Goal: Entertainment & Leisure: Browse casually

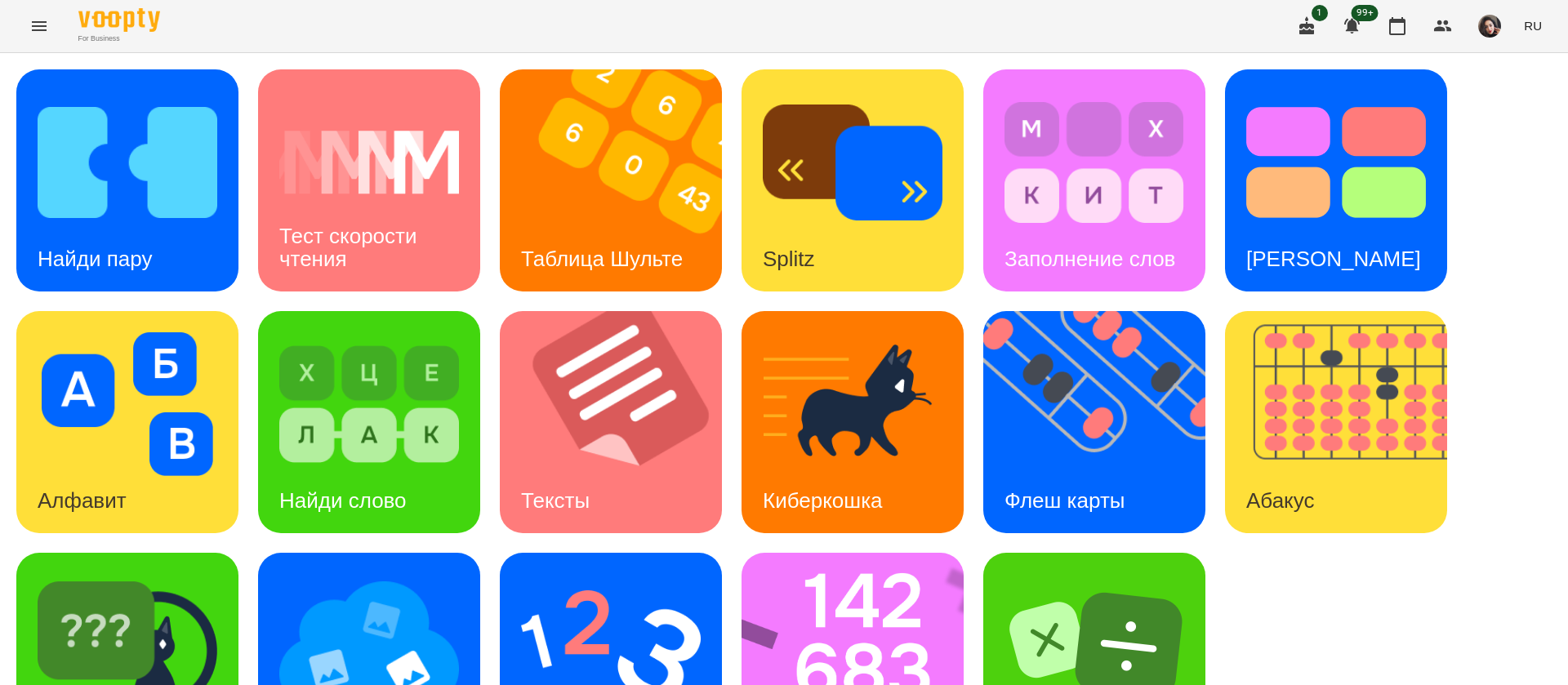
scroll to position [1, 0]
click at [136, 249] on h3 "Найди пару" at bounding box center [95, 259] width 115 height 25
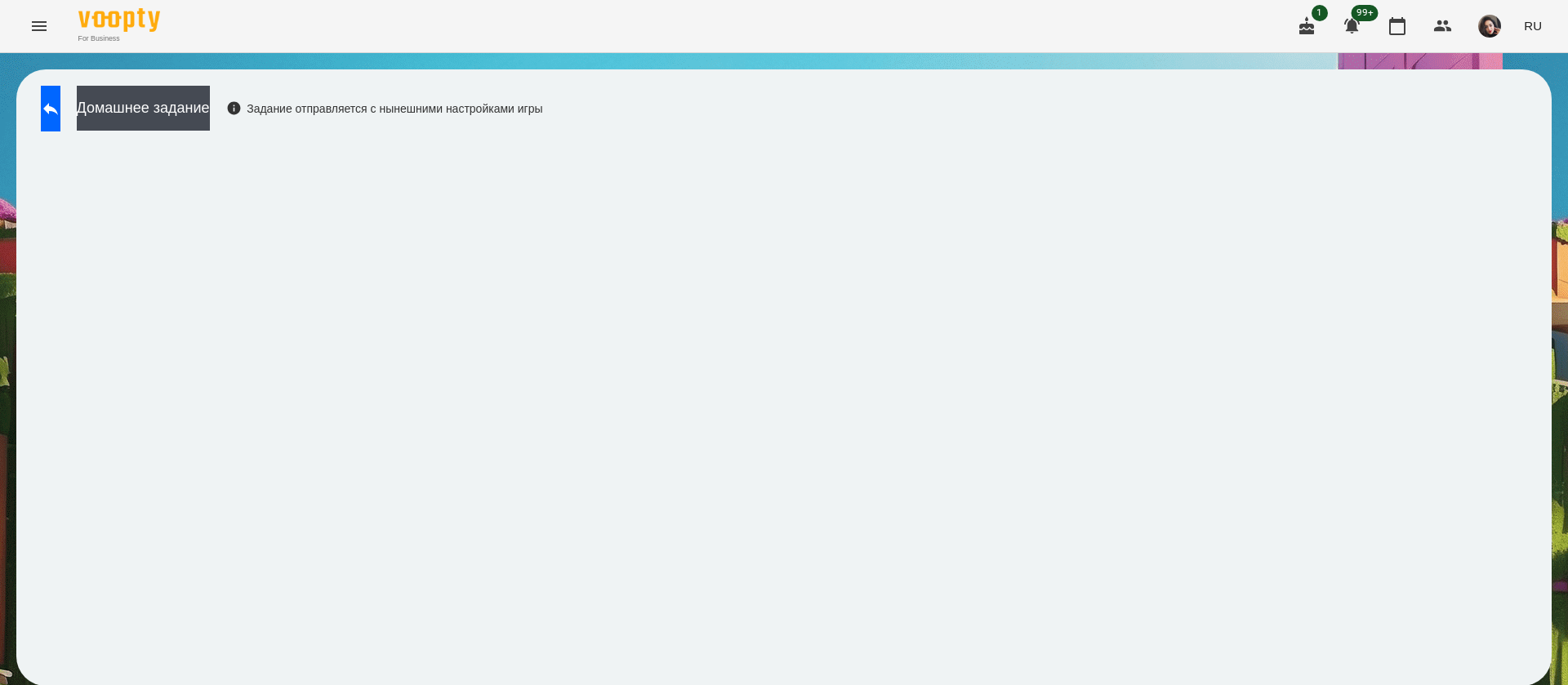
click at [1543, 31] on button "RU" at bounding box center [1532, 26] width 31 height 30
click at [1521, 95] on div "Українська" at bounding box center [1501, 92] width 83 height 29
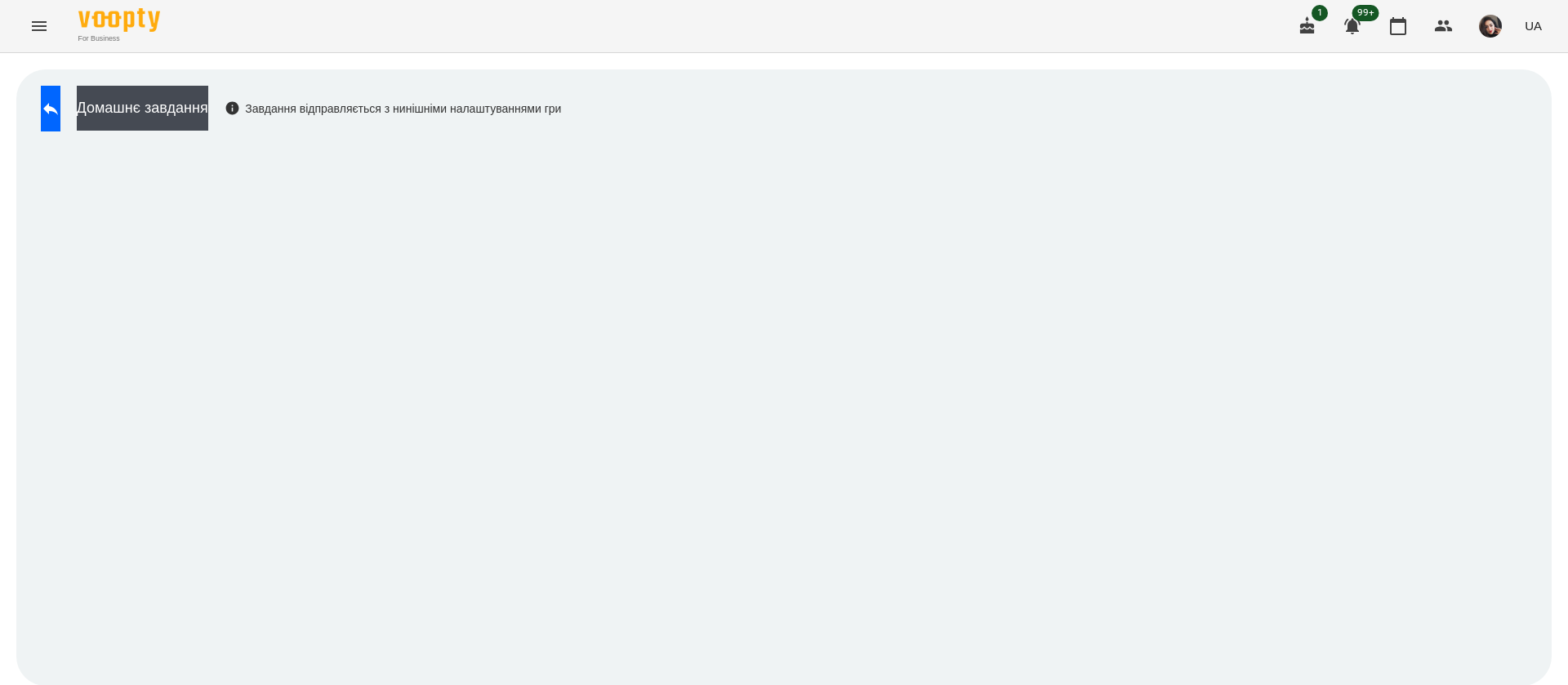
scroll to position [1, 0]
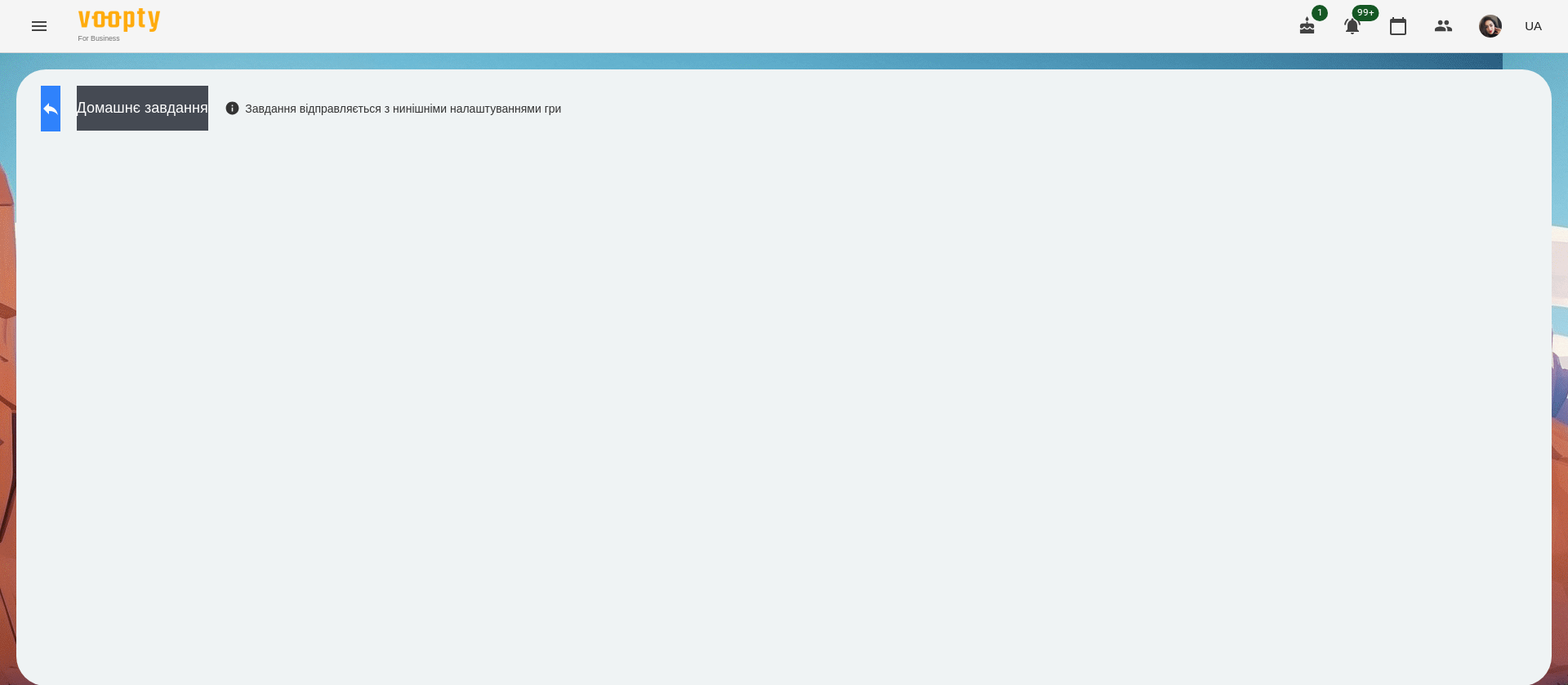
click at [61, 117] on icon at bounding box center [51, 109] width 20 height 20
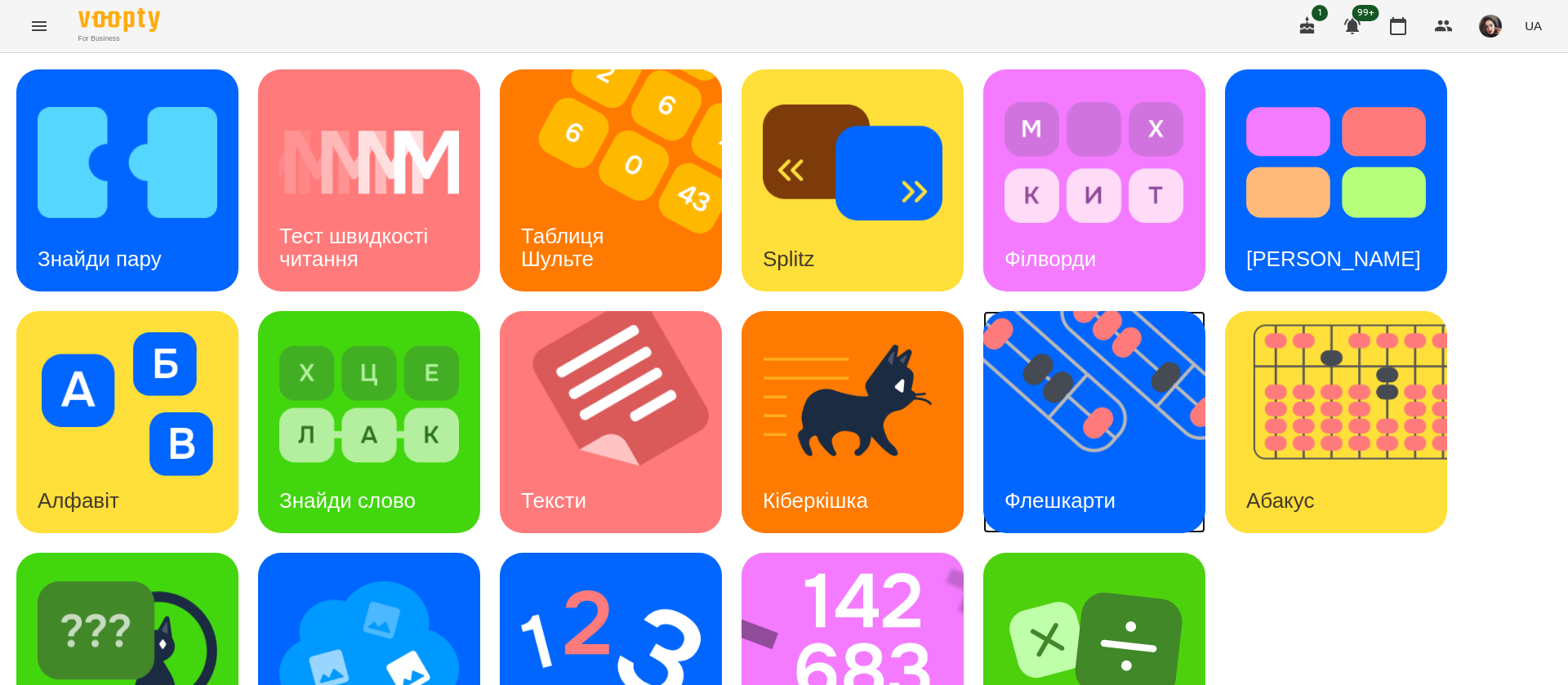
click at [1065, 455] on img at bounding box center [1104, 422] width 243 height 222
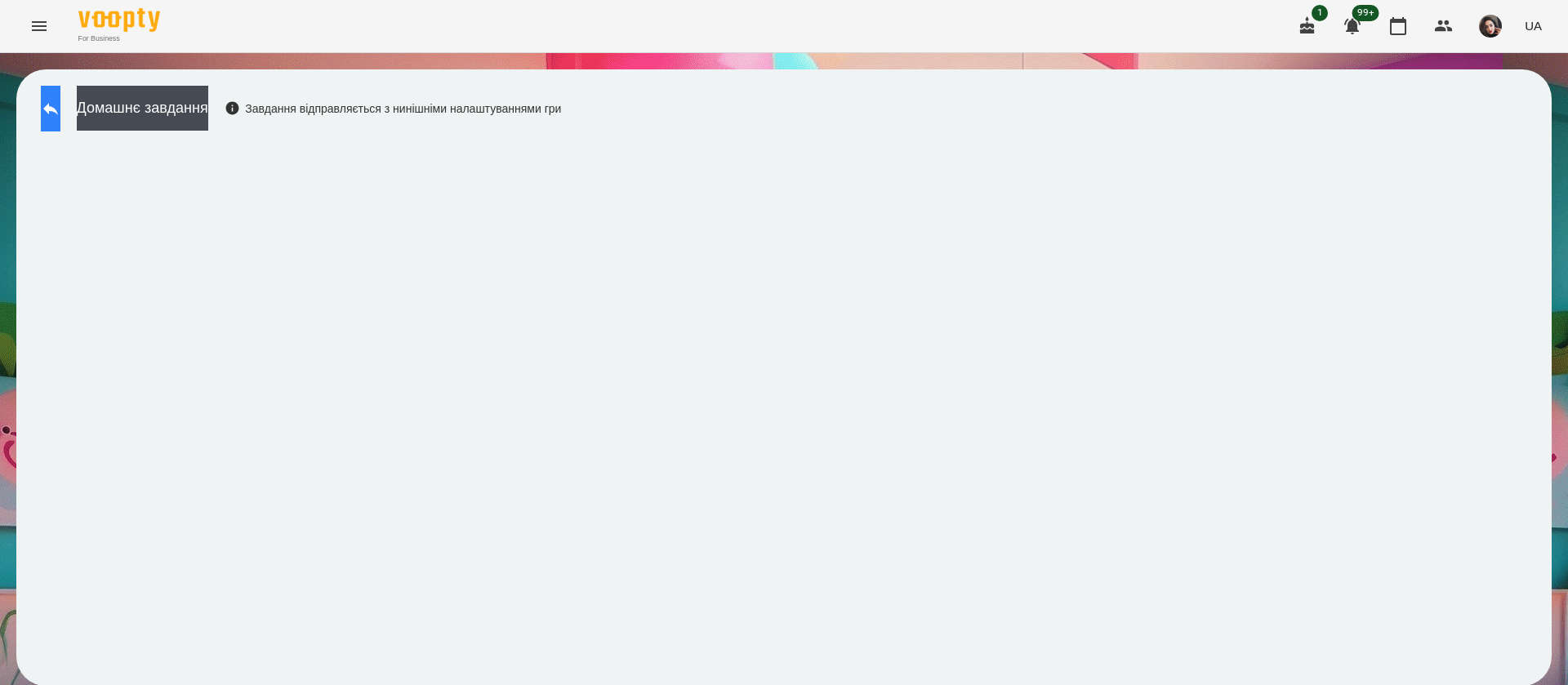
click at [58, 106] on icon at bounding box center [51, 109] width 20 height 20
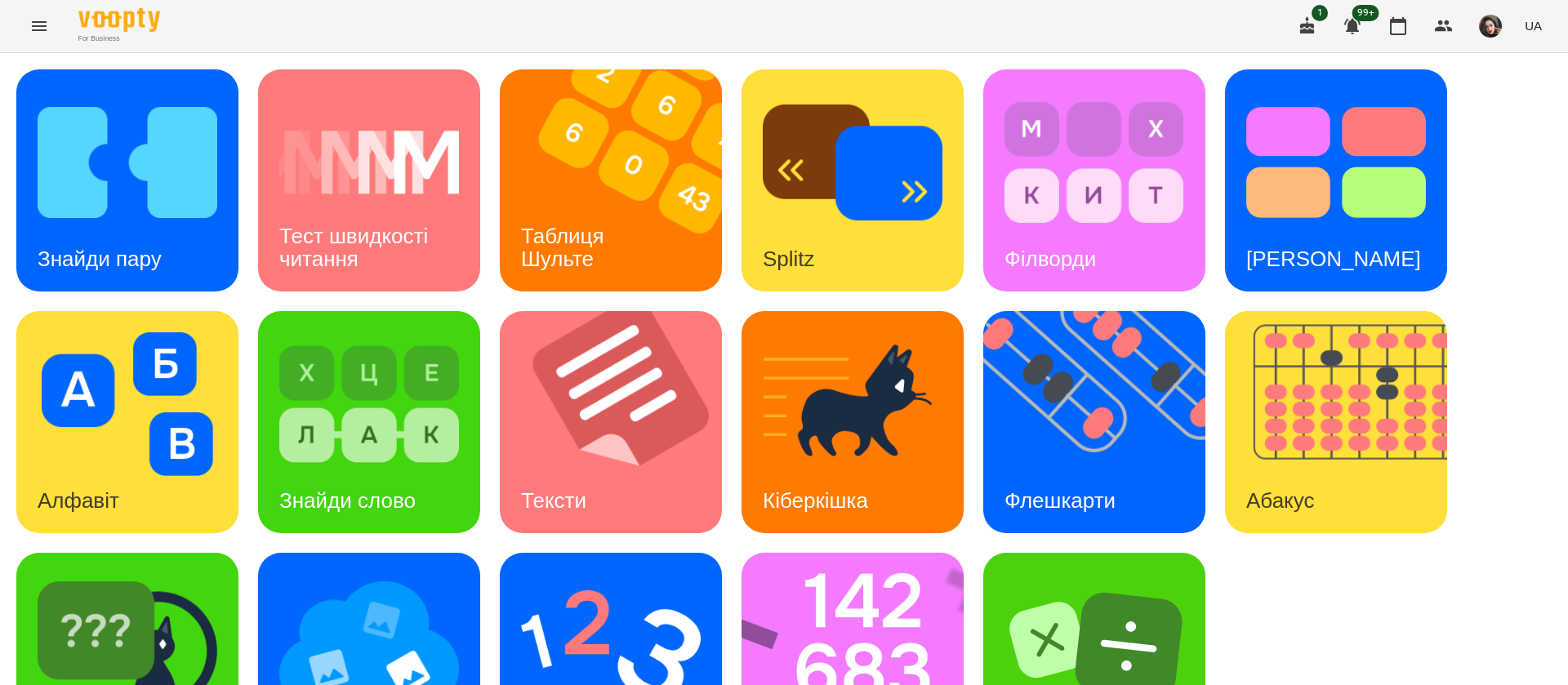
scroll to position [106, 0]
click at [884, 574] on img at bounding box center [863, 664] width 244 height 222
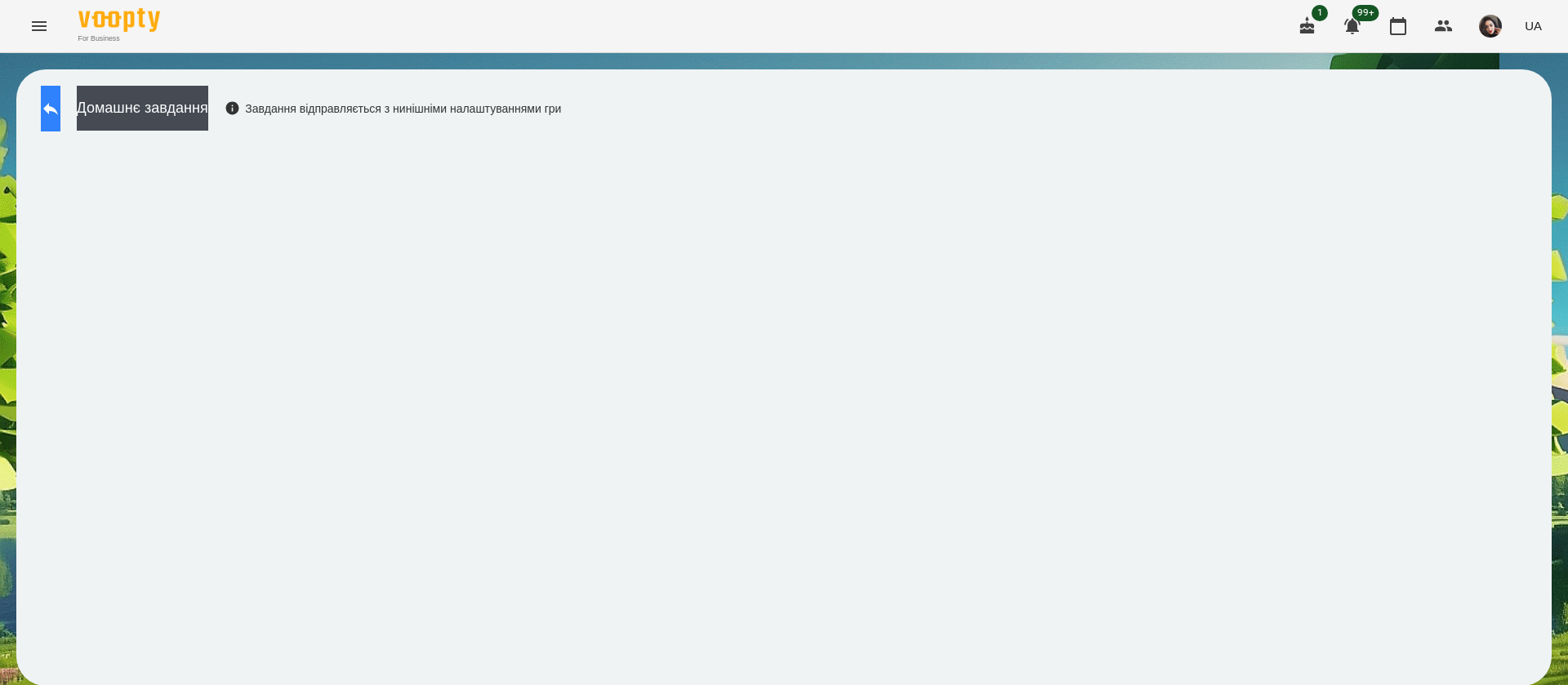
click at [61, 99] on icon at bounding box center [51, 109] width 20 height 20
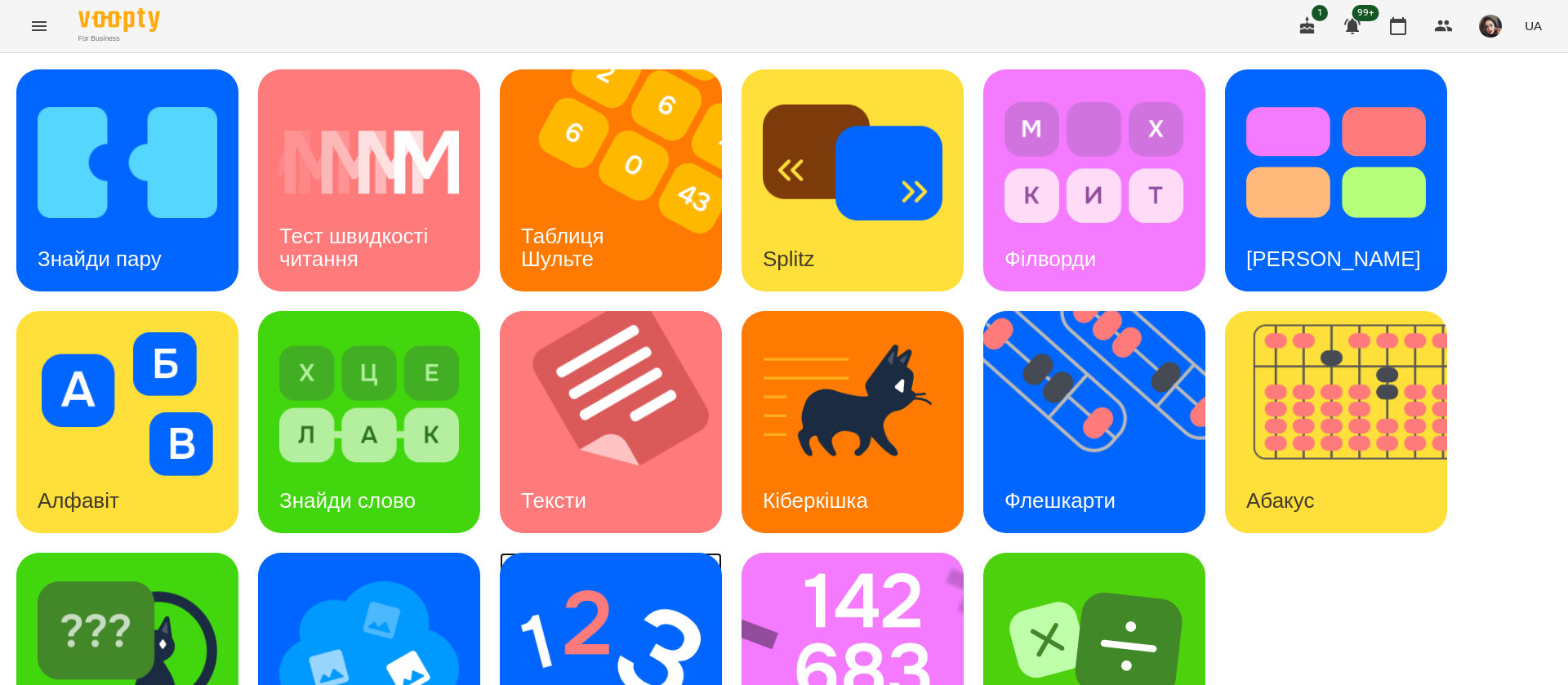
click at [559, 613] on img at bounding box center [611, 646] width 180 height 144
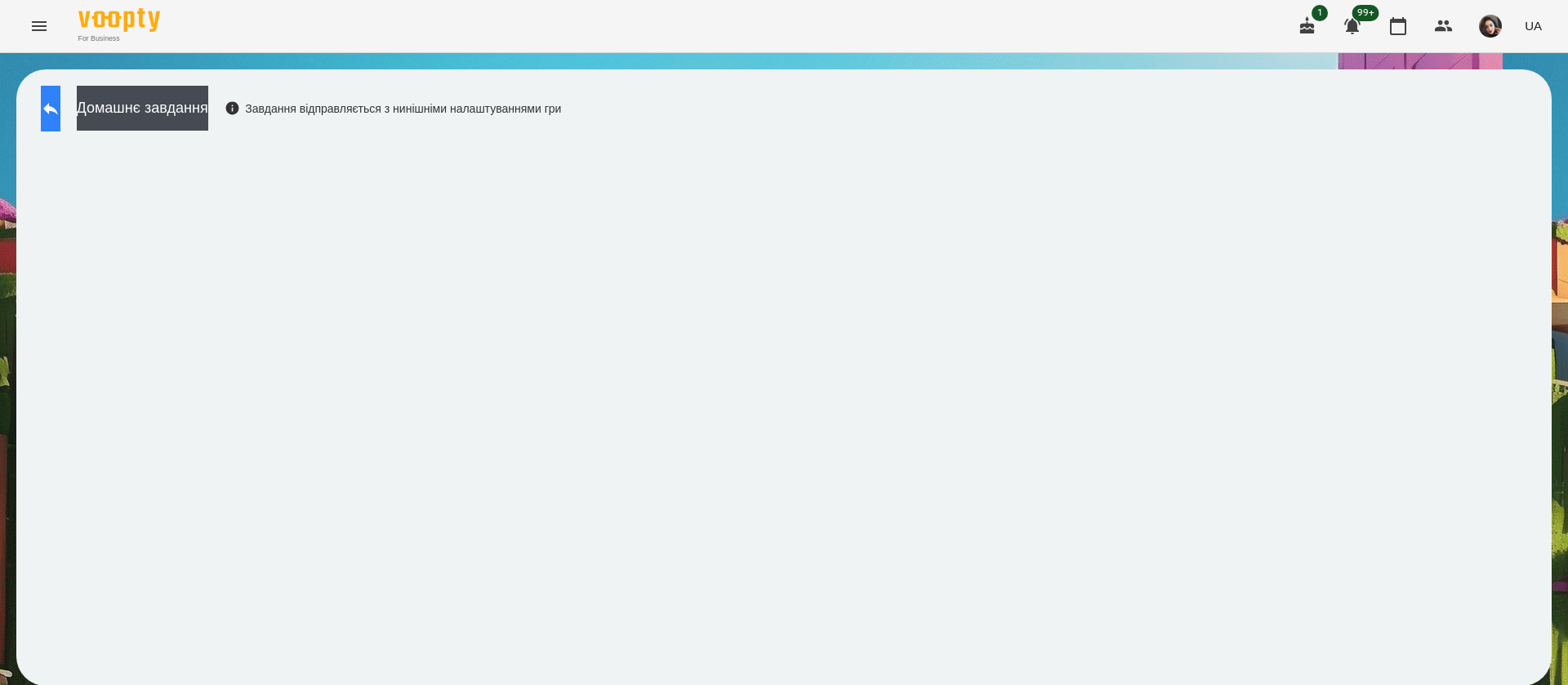
click at [47, 107] on button at bounding box center [51, 109] width 20 height 46
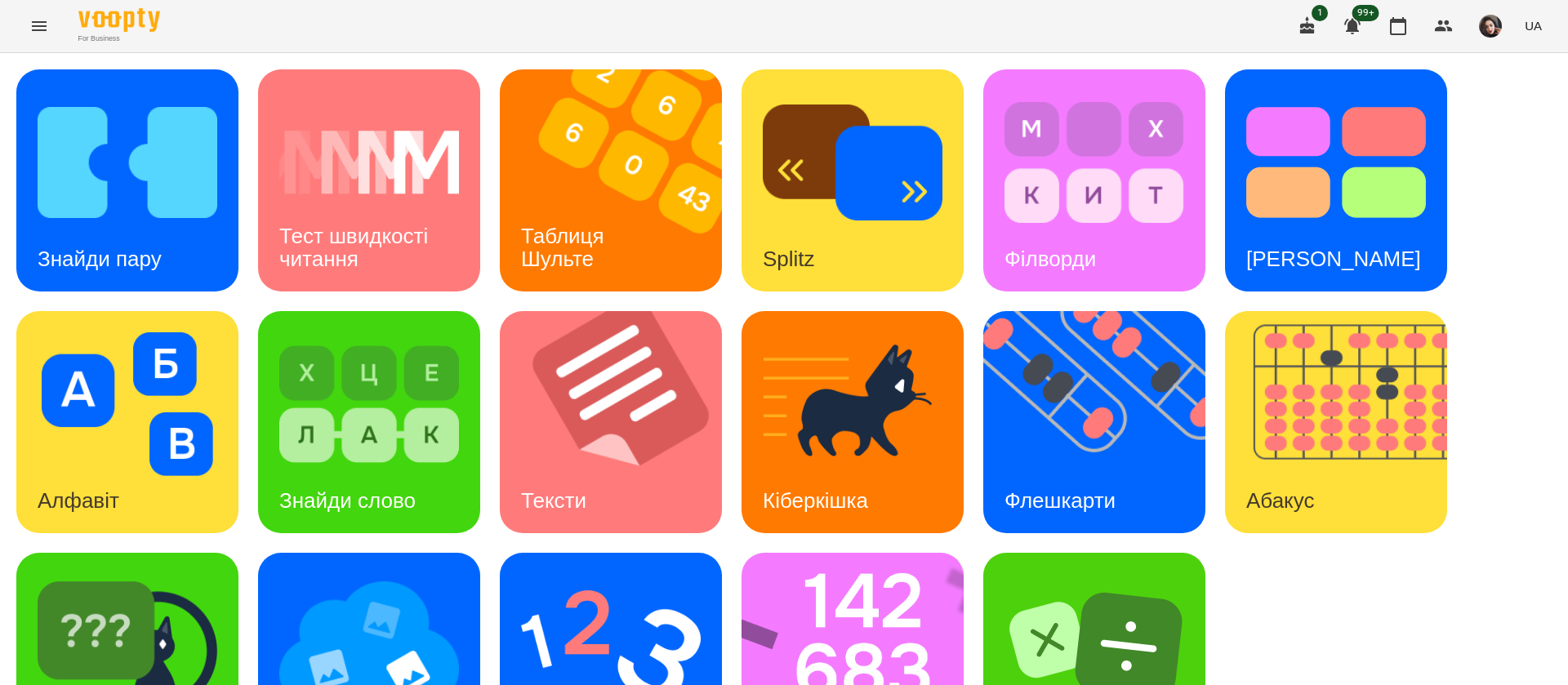
scroll to position [106, 0]
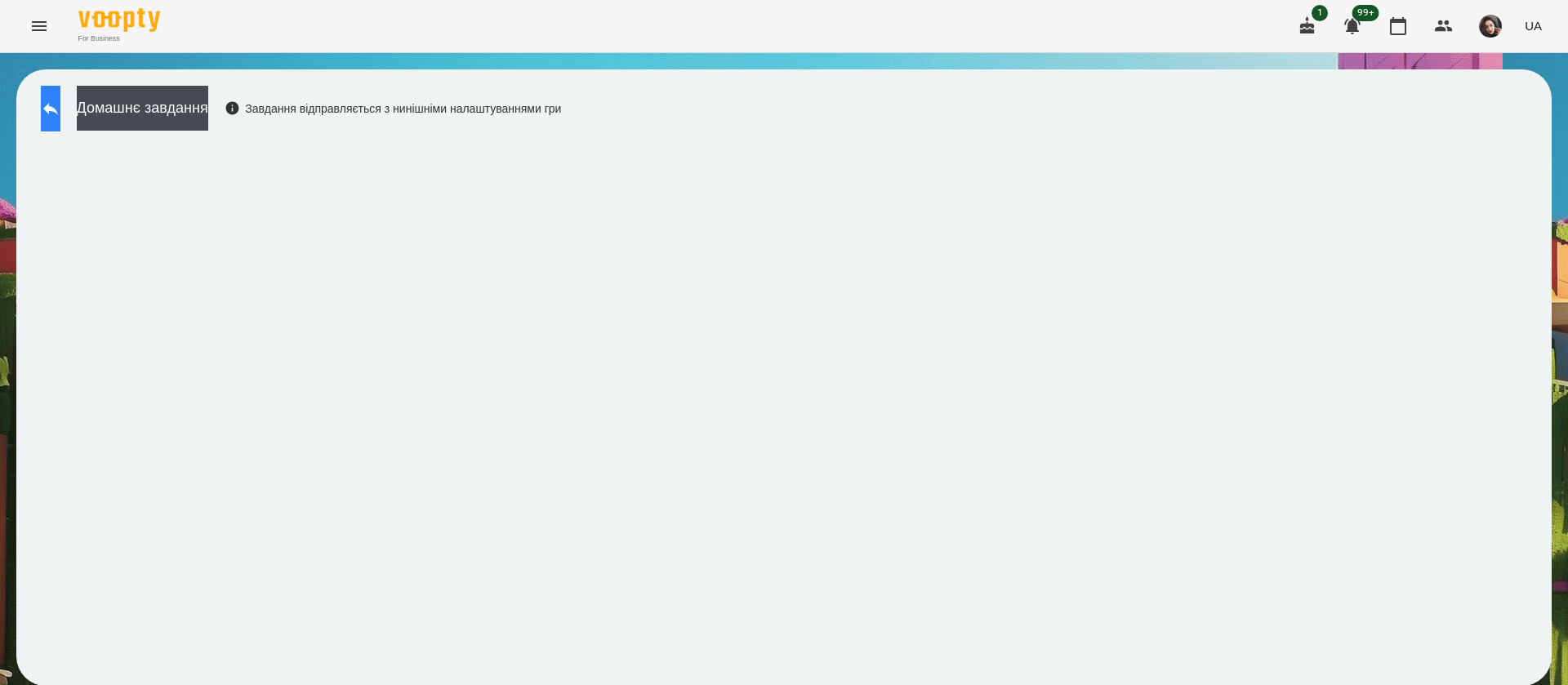
click at [61, 115] on button at bounding box center [51, 109] width 20 height 46
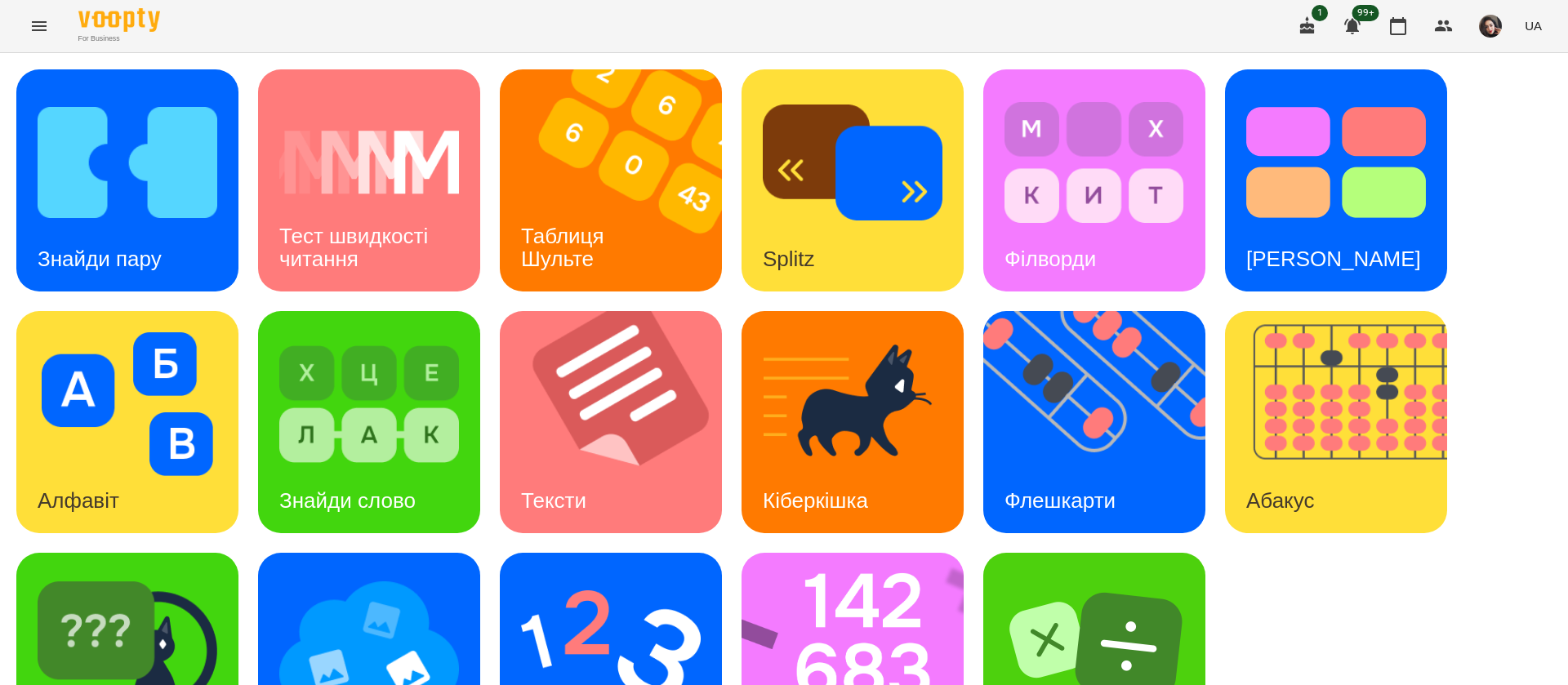
scroll to position [106, 0]
click at [586, 574] on img at bounding box center [611, 646] width 180 height 144
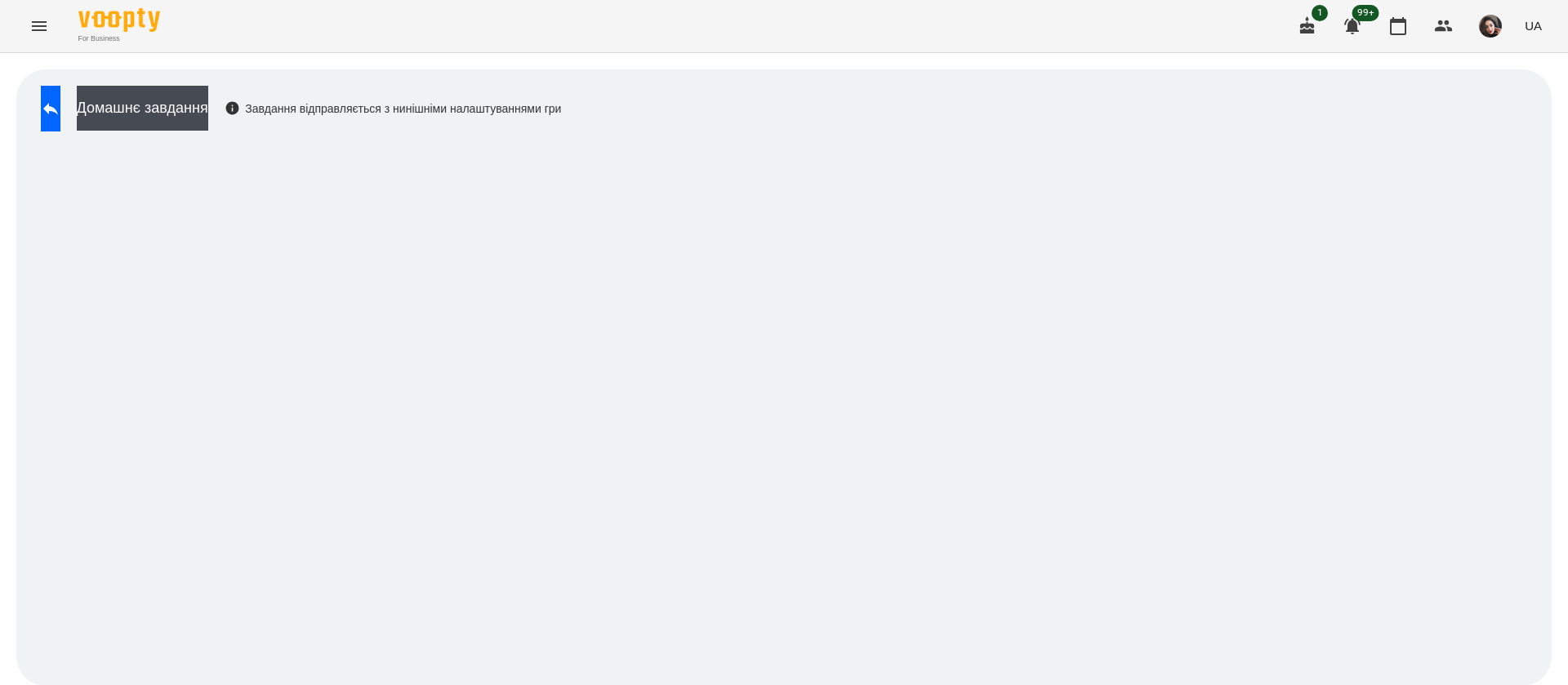
scroll to position [1, 0]
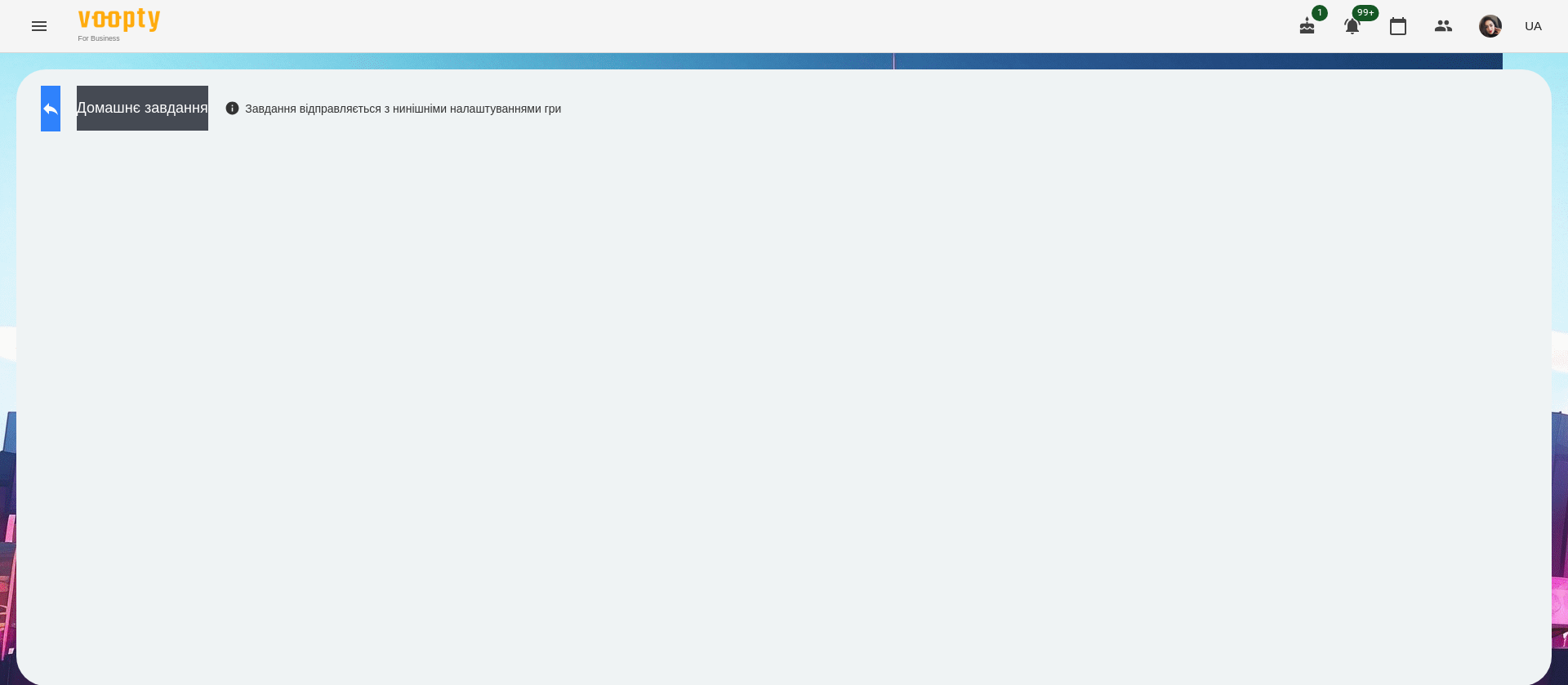
click at [54, 116] on button at bounding box center [51, 109] width 20 height 46
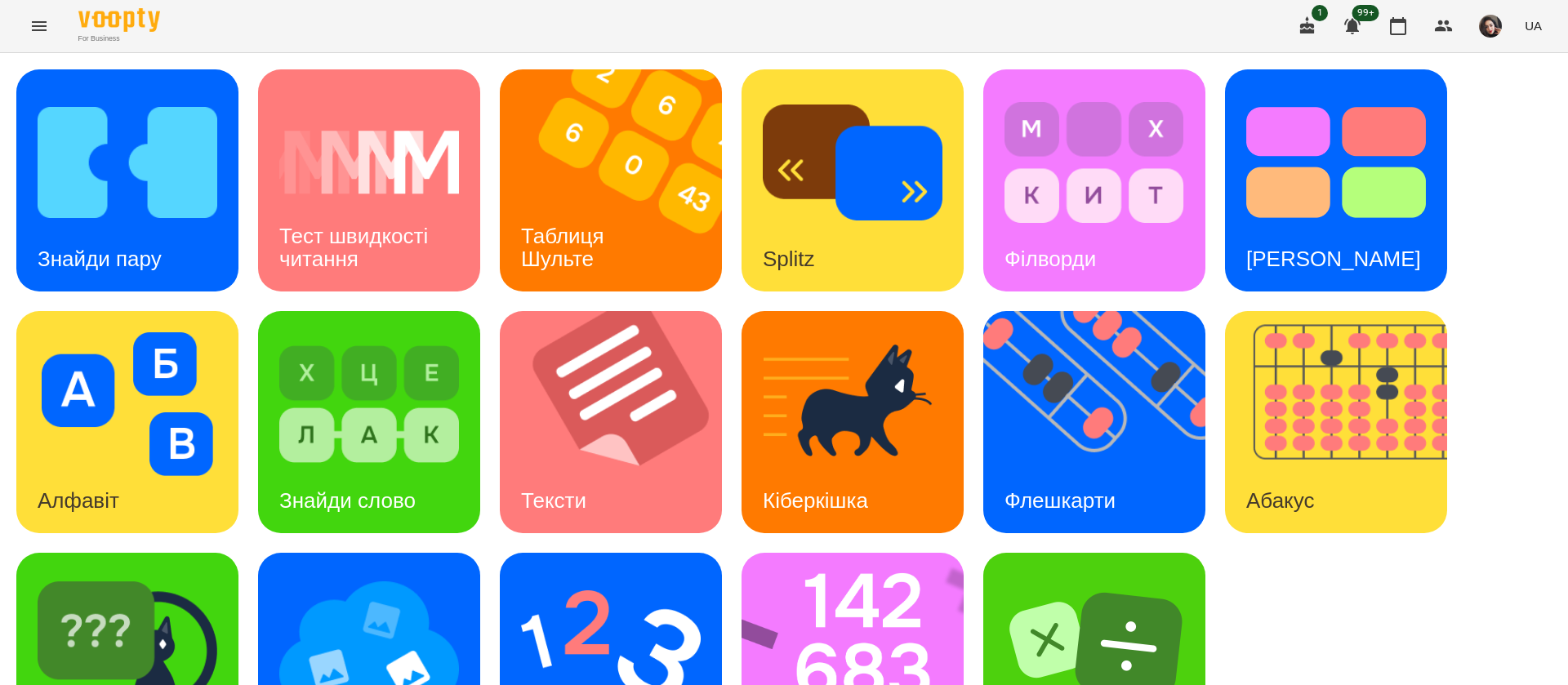
scroll to position [106, 0]
click at [193, 577] on img at bounding box center [128, 646] width 180 height 144
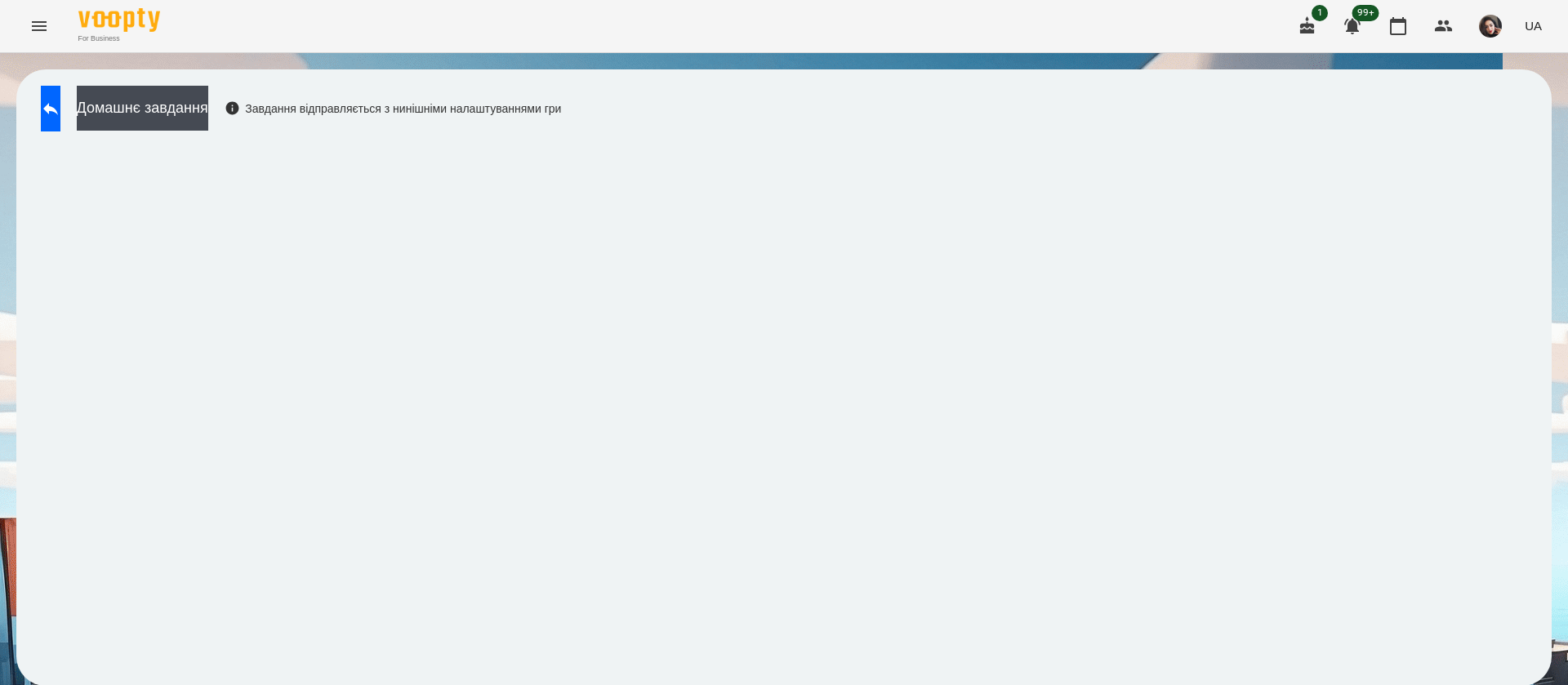
scroll to position [1, 0]
click at [58, 110] on icon at bounding box center [50, 109] width 15 height 12
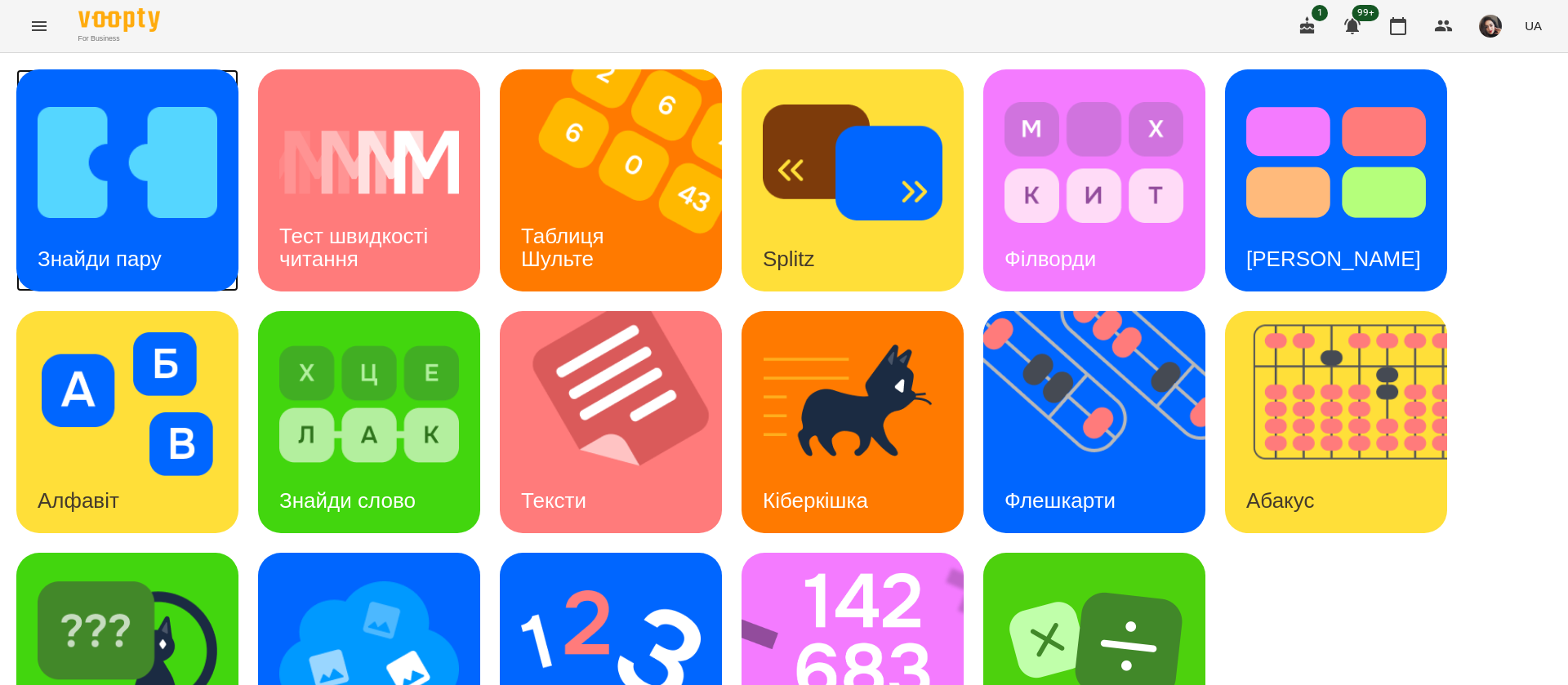
click at [157, 191] on img at bounding box center [128, 163] width 180 height 144
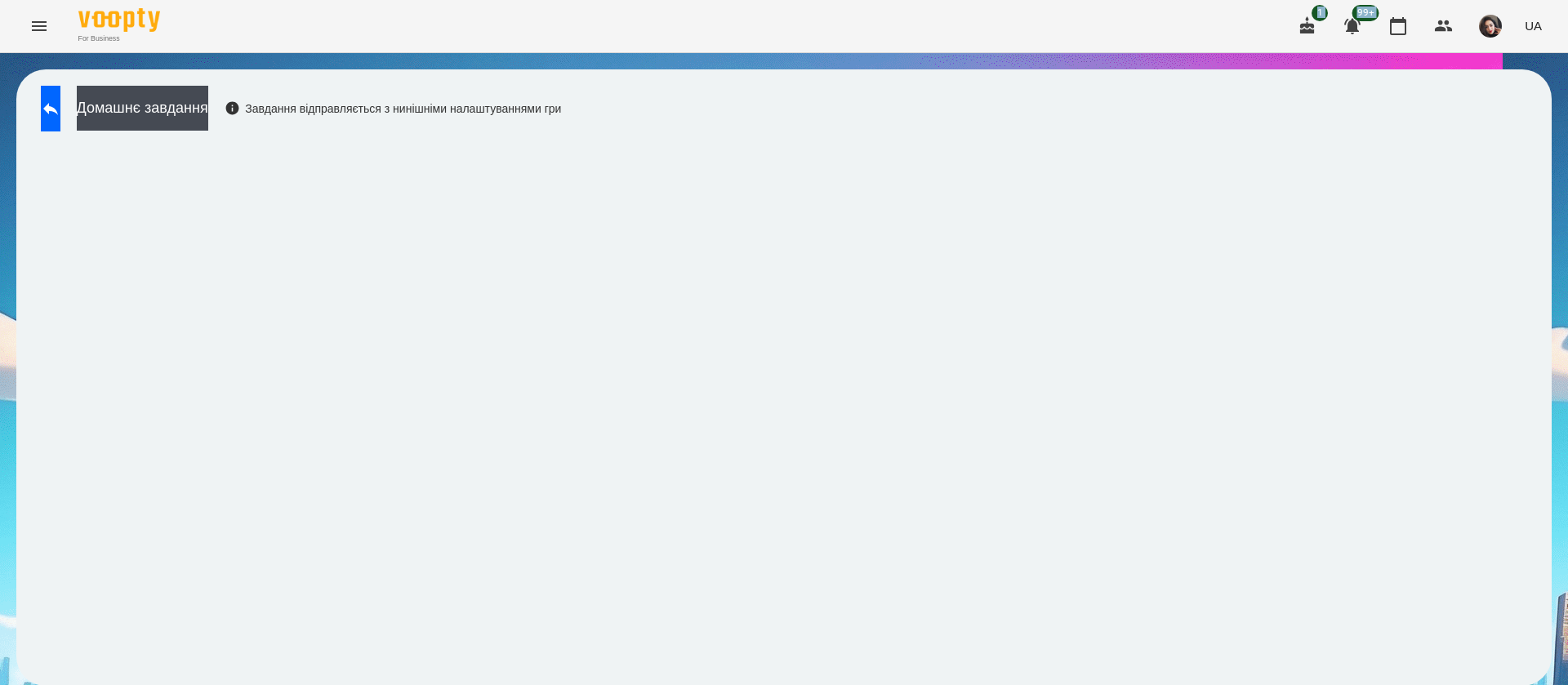
drag, startPoint x: 1004, startPoint y: 10, endPoint x: 986, endPoint y: 44, distance: 38.5
click at [1025, 102] on div "For Business 1 99+ UA Домашнє завдання Завдання відправляється з нинішніми нала…" at bounding box center [784, 350] width 1568 height 702
click at [57, 106] on icon at bounding box center [51, 109] width 20 height 20
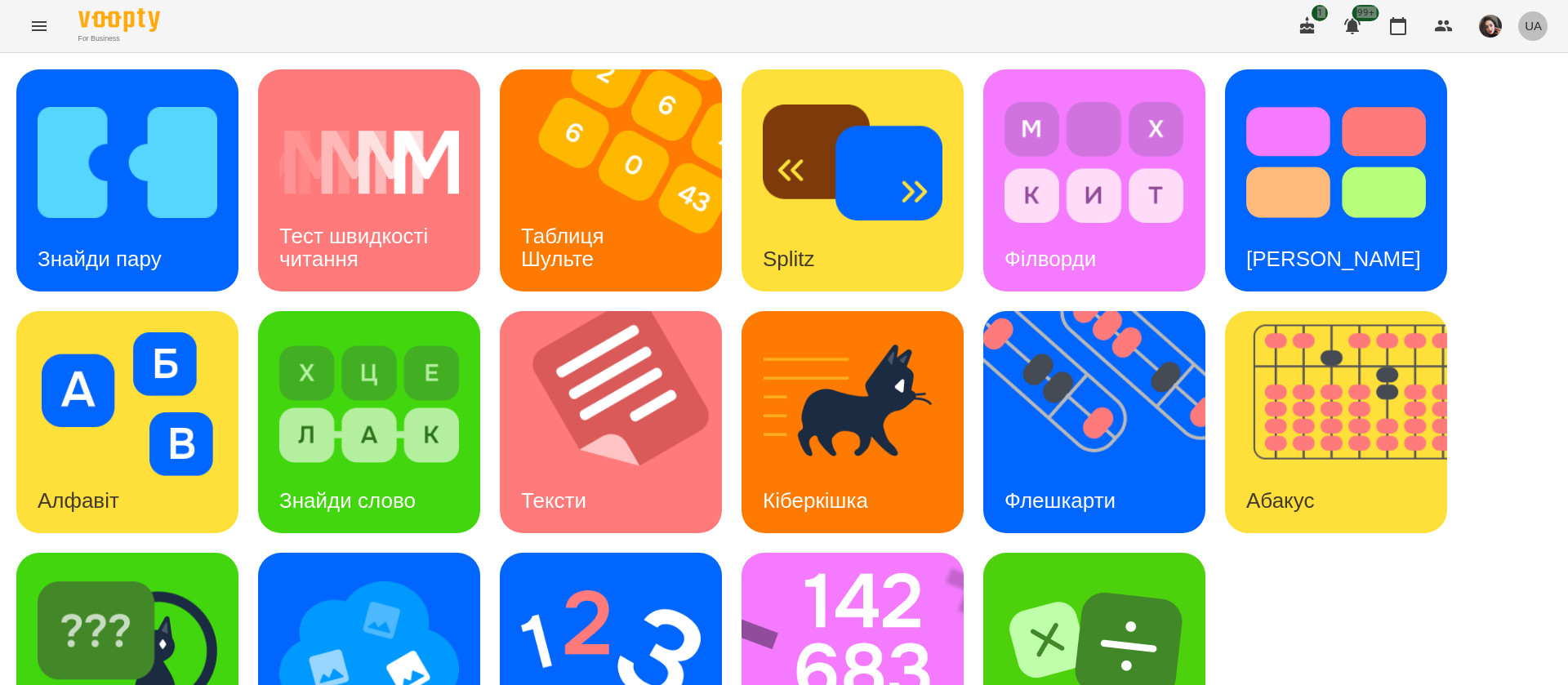
click at [1521, 17] on button "UA" at bounding box center [1533, 26] width 30 height 30
click at [1503, 133] on div "Русский" at bounding box center [1501, 121] width 83 height 29
click at [1066, 446] on img at bounding box center [1104, 422] width 243 height 222
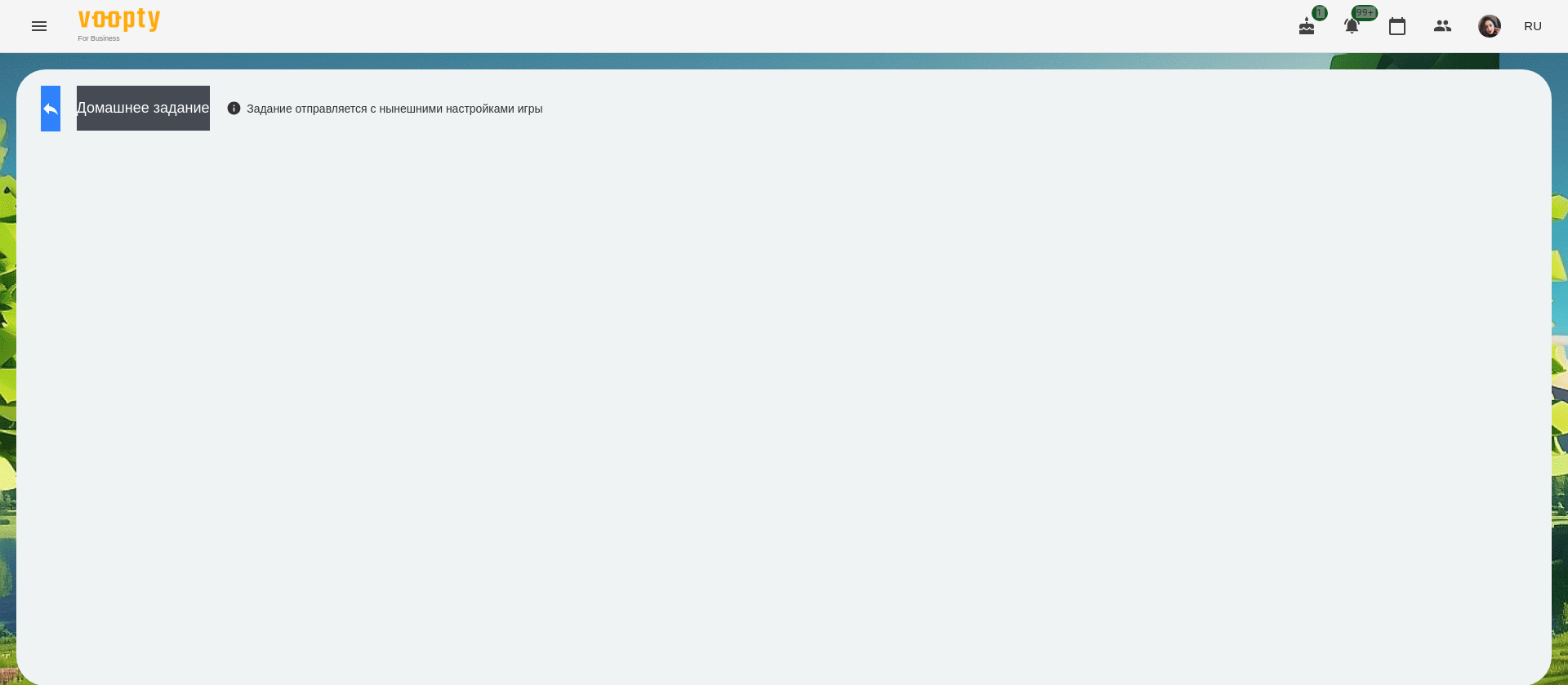
click at [50, 124] on button at bounding box center [51, 109] width 20 height 46
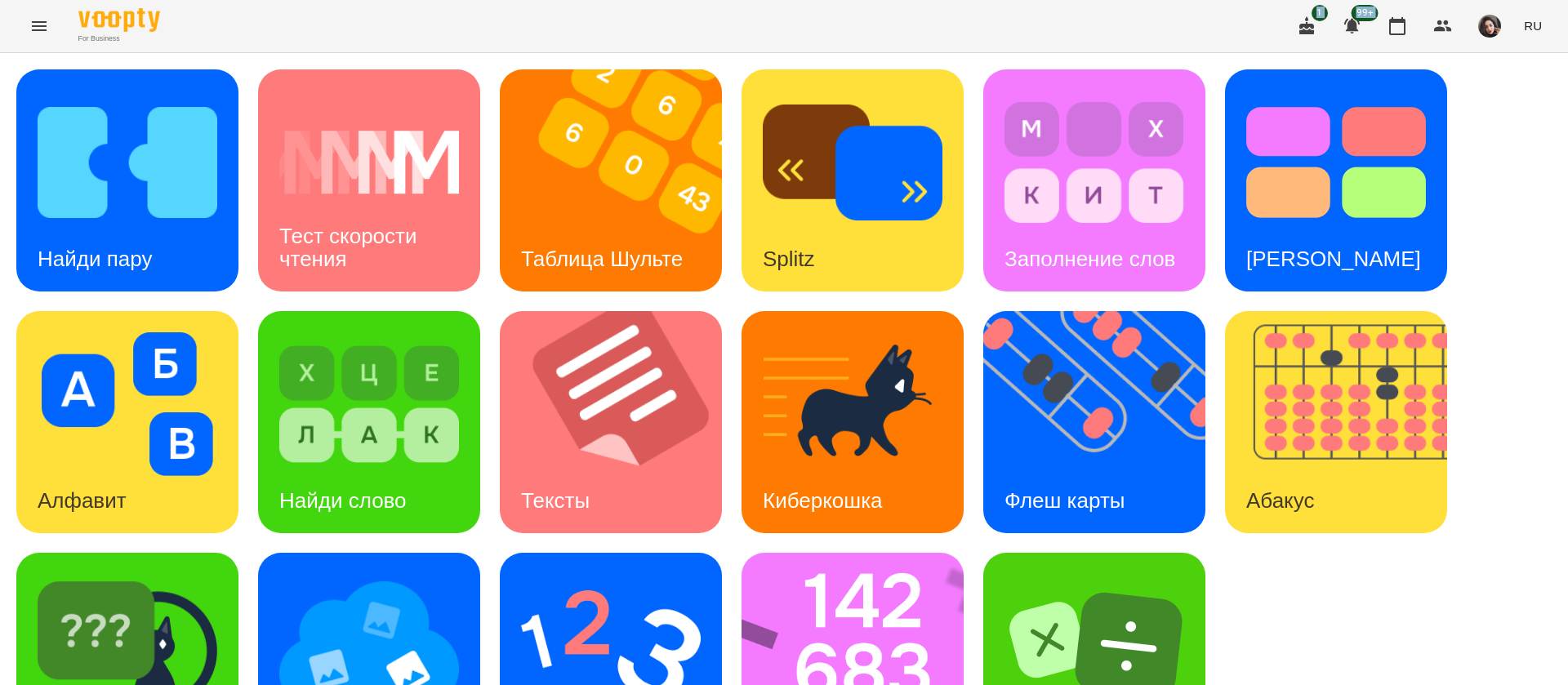
scroll to position [106, 0]
click at [905, 553] on img at bounding box center [863, 664] width 244 height 222
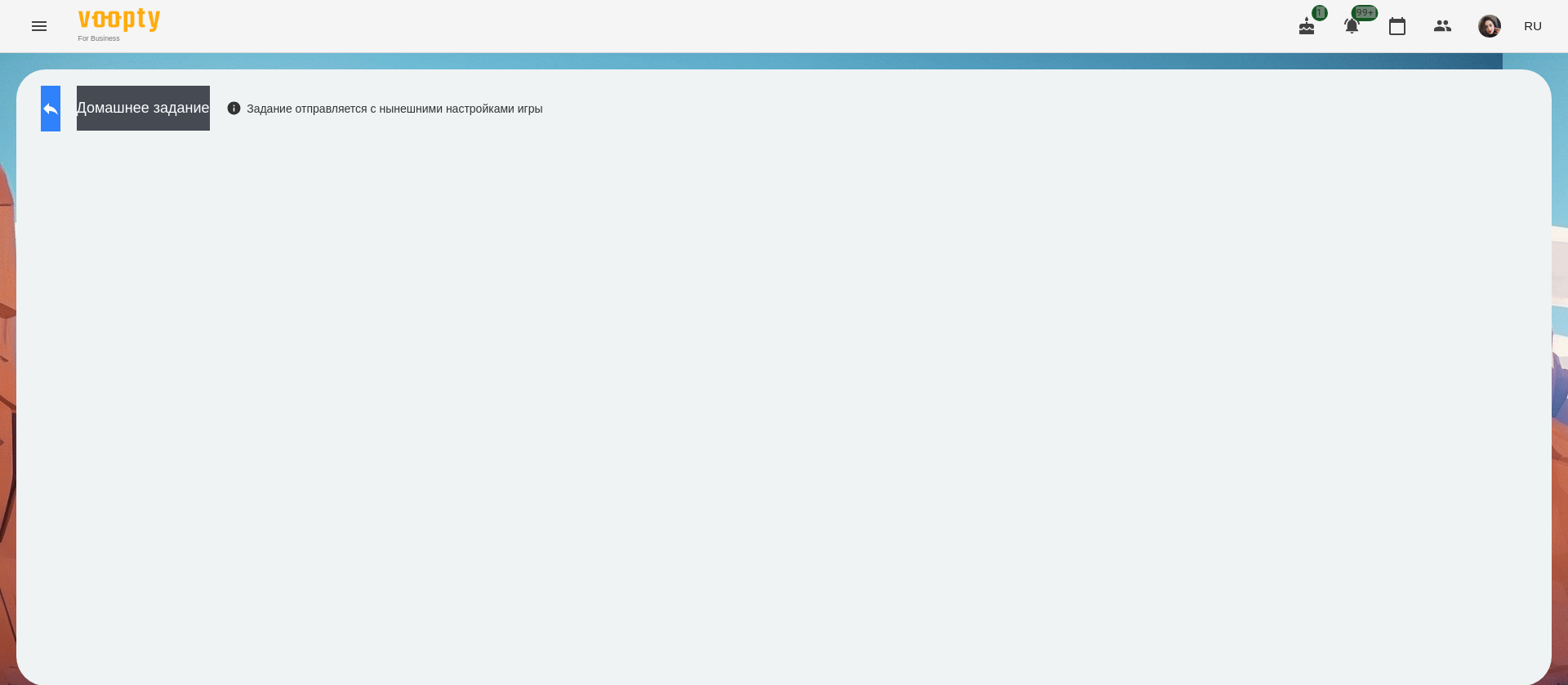
click at [58, 109] on icon at bounding box center [50, 109] width 15 height 12
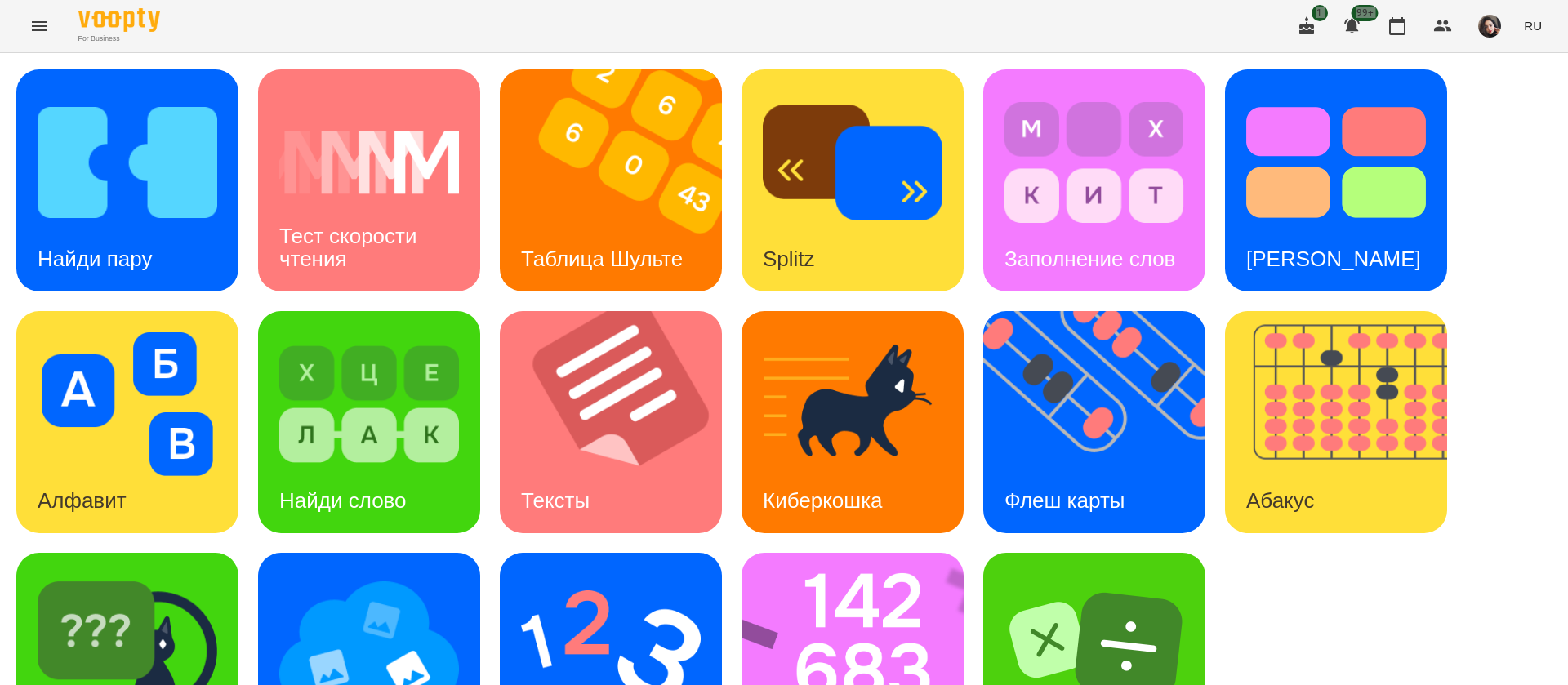
scroll to position [106, 0]
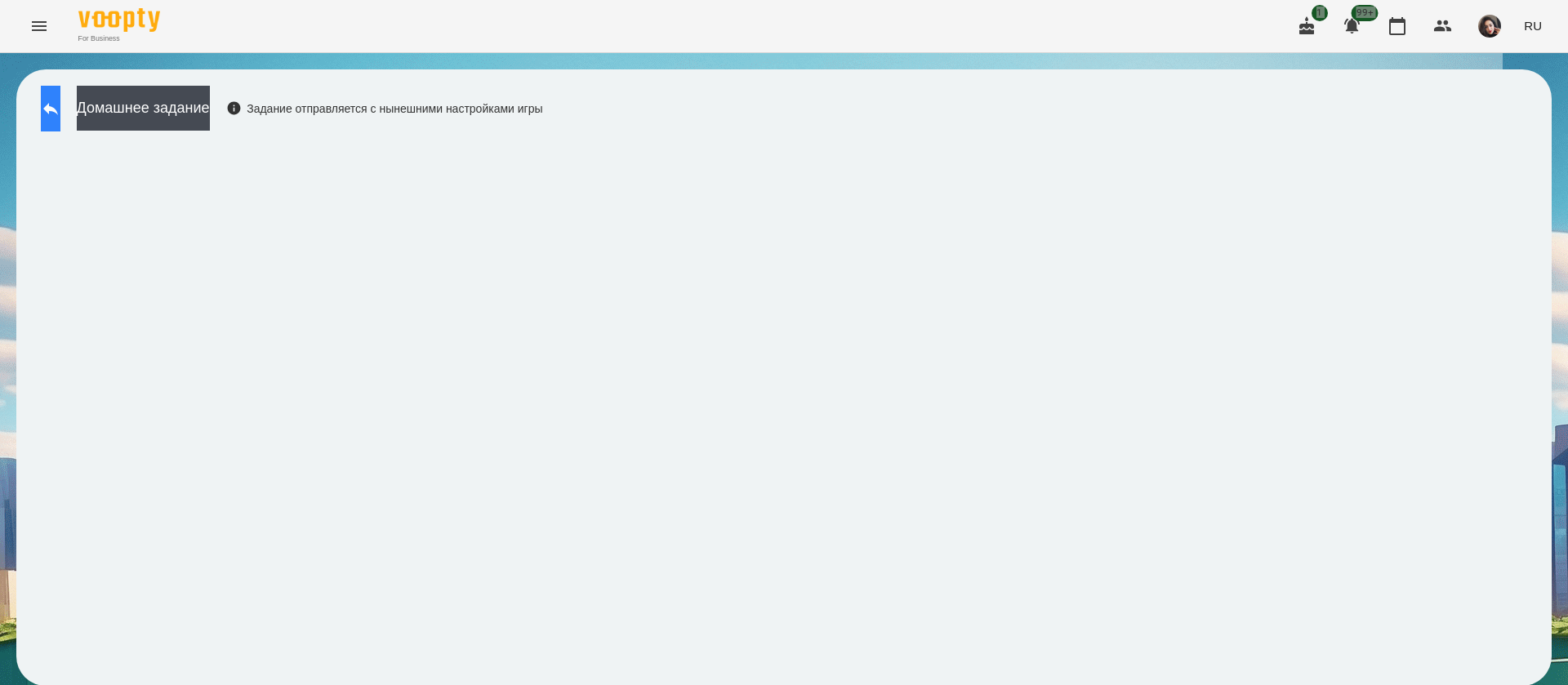
click at [56, 101] on button at bounding box center [51, 109] width 20 height 46
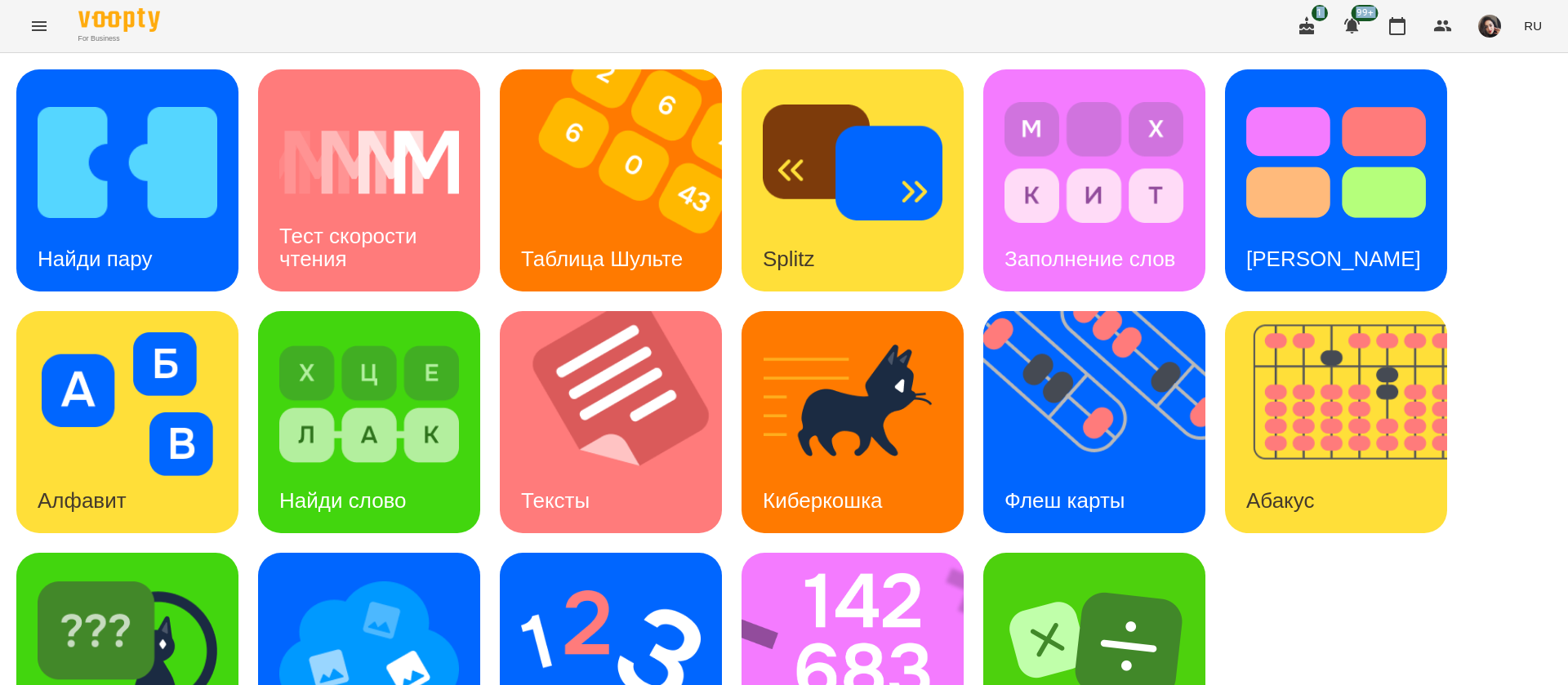
scroll to position [106, 0]
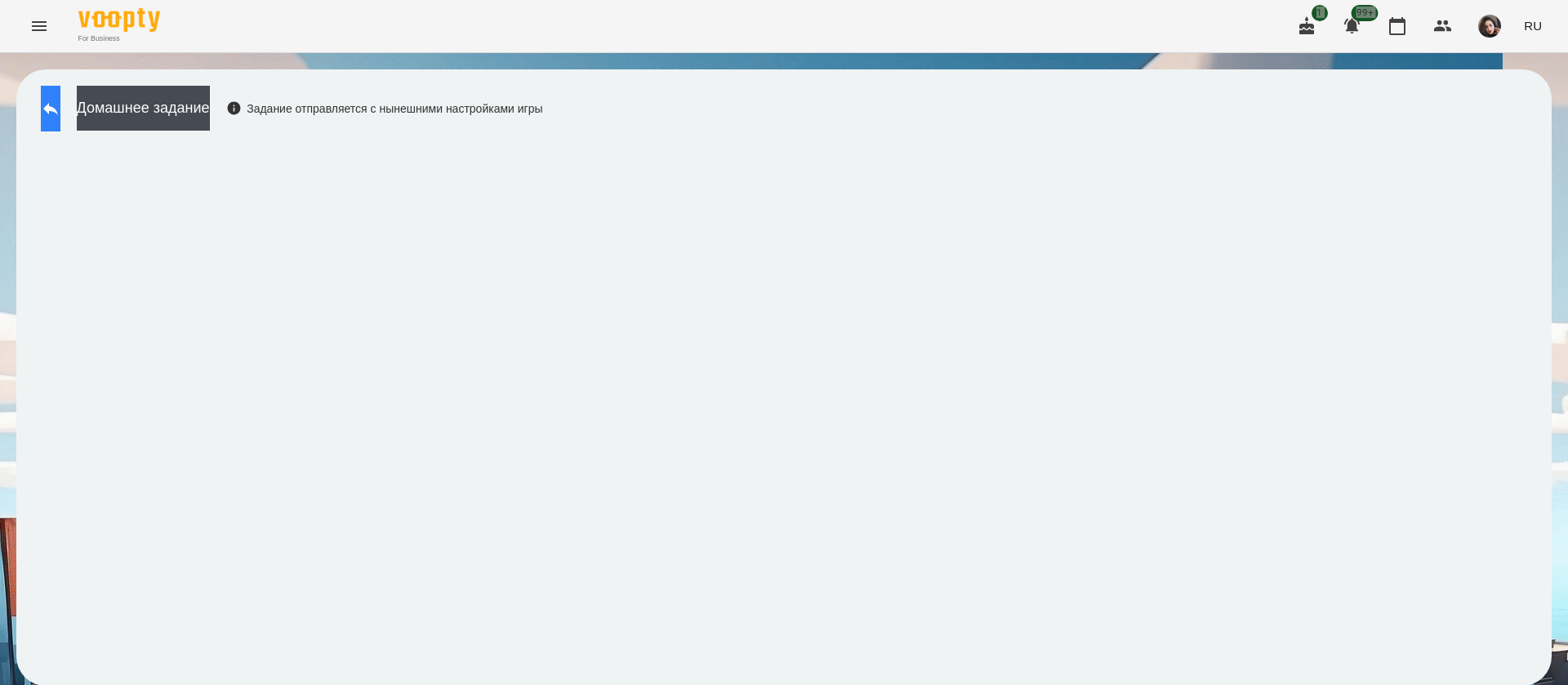
click at [58, 98] on button at bounding box center [51, 109] width 20 height 46
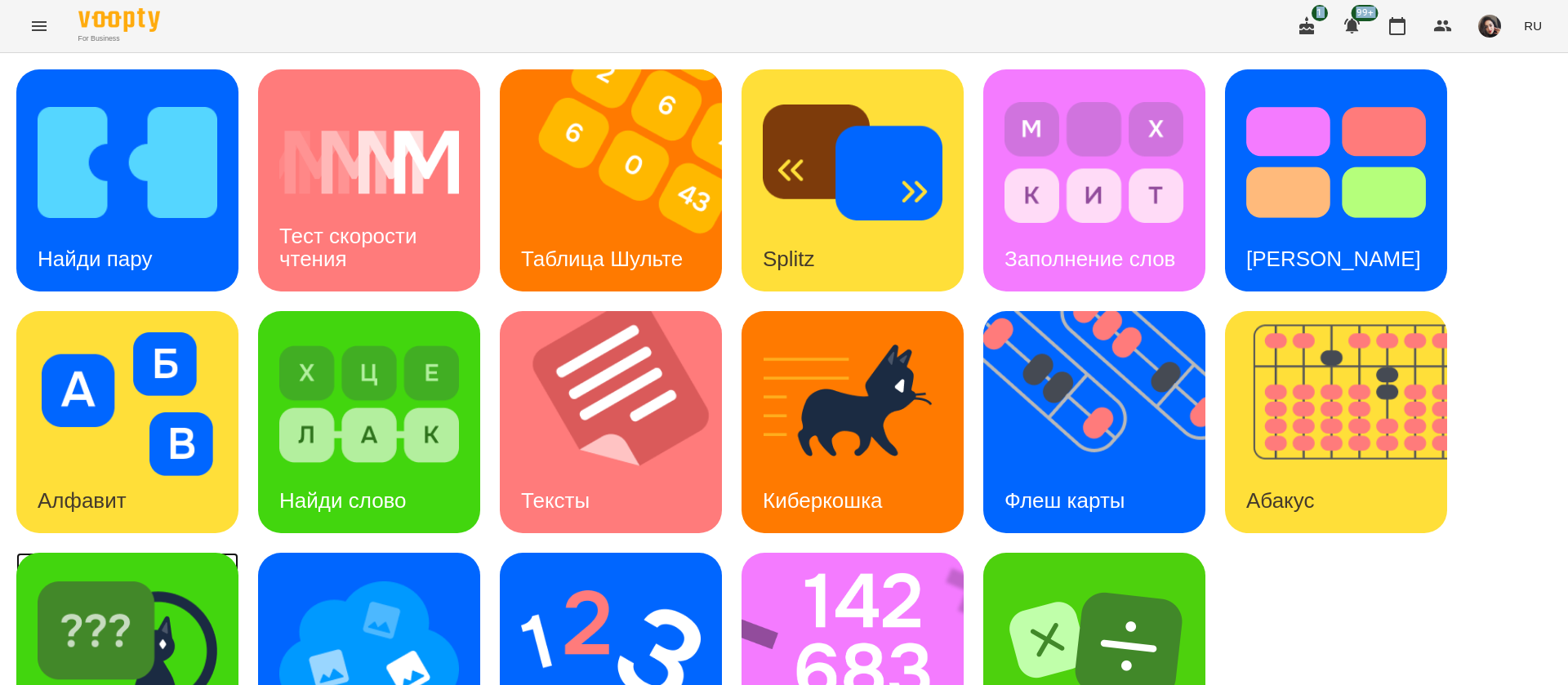
click at [238, 607] on div "[PERSON_NAME]" at bounding box center [127, 664] width 222 height 222
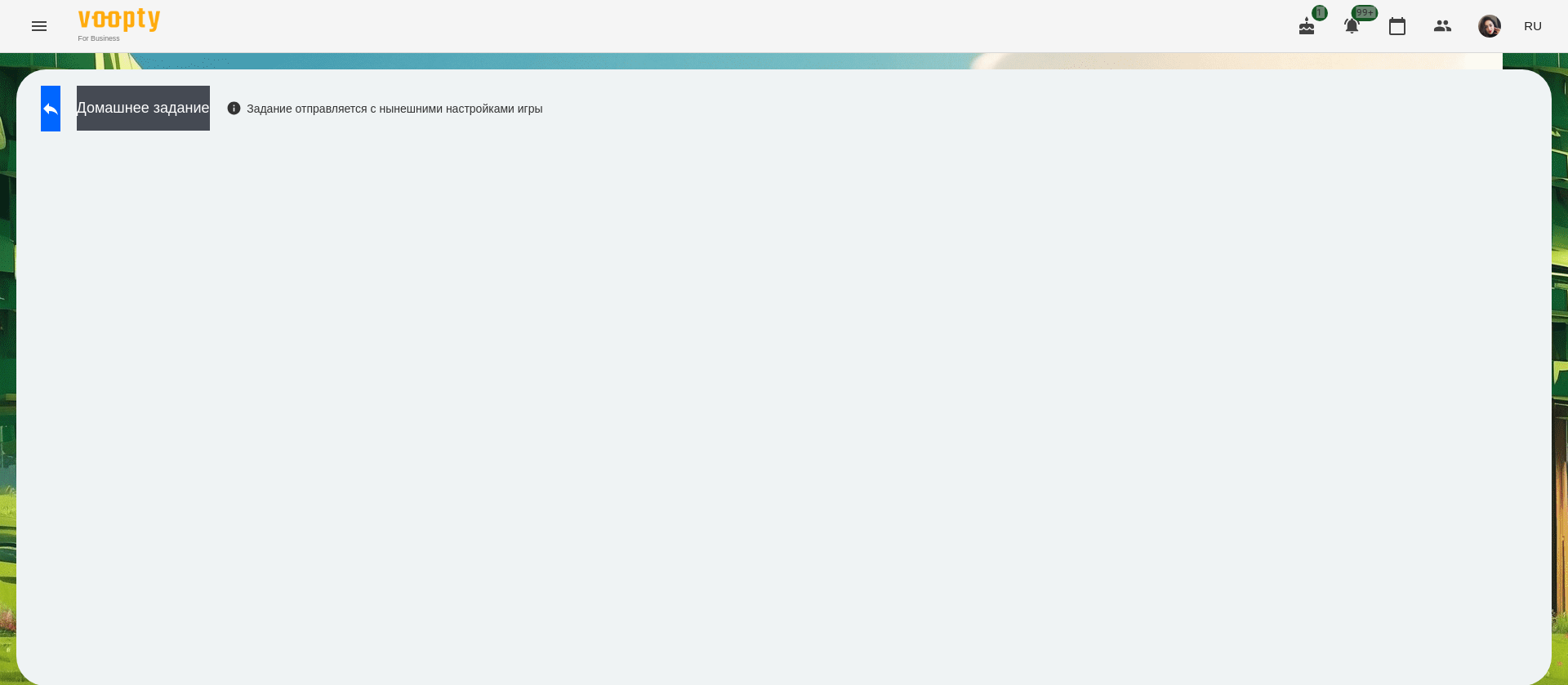
scroll to position [1, 0]
click at [61, 115] on icon at bounding box center [51, 109] width 20 height 20
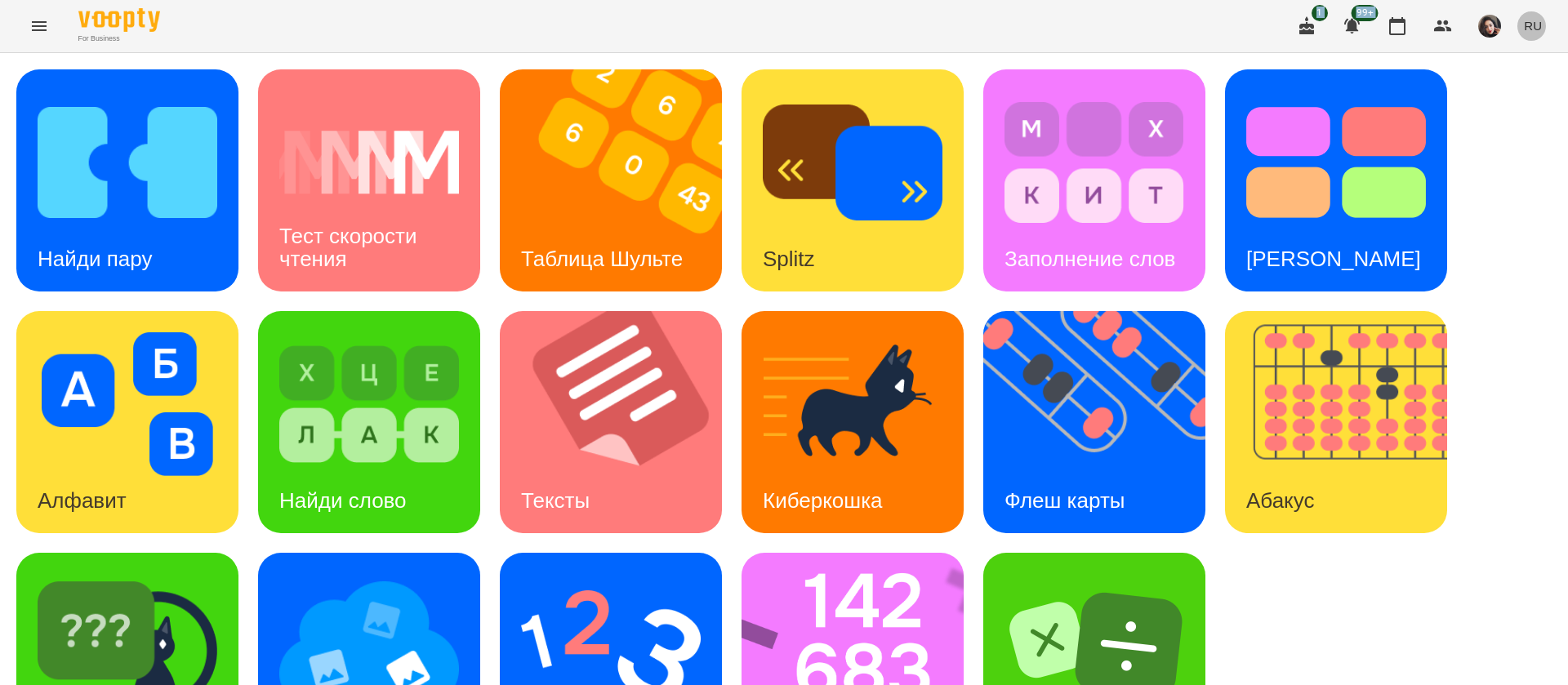
click at [1533, 27] on span "RU" at bounding box center [1532, 25] width 18 height 17
drag, startPoint x: 1509, startPoint y: 94, endPoint x: 1393, endPoint y: 107, distance: 116.7
click at [1509, 94] on div "Українська" at bounding box center [1501, 92] width 83 height 29
click at [170, 182] on img at bounding box center [128, 163] width 180 height 144
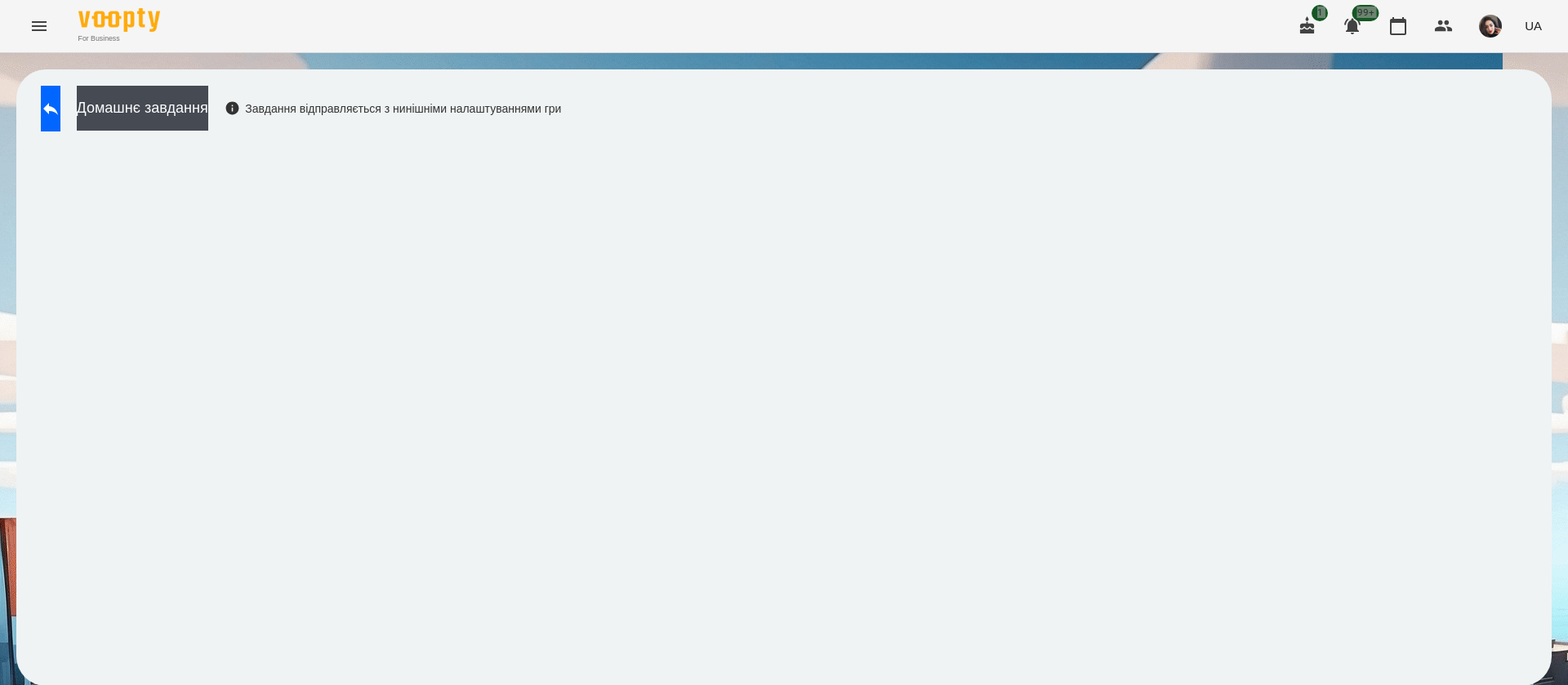
scroll to position [1, 0]
click at [62, 70] on div "Домашнє завдання Завдання відправляється з нинішніми налаштуваннями гри" at bounding box center [784, 378] width 1535 height 617
click at [61, 112] on icon at bounding box center [51, 109] width 20 height 20
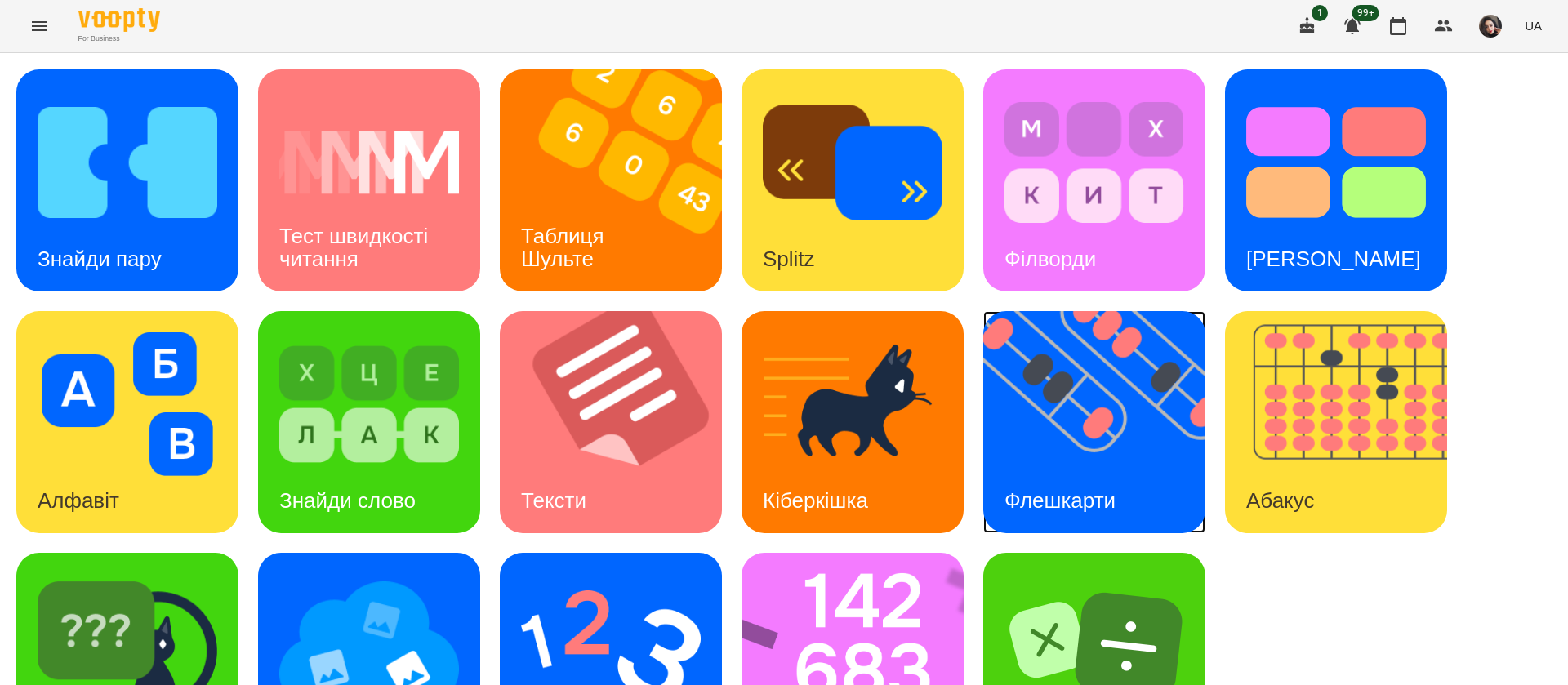
click at [1126, 417] on img at bounding box center [1104, 422] width 243 height 222
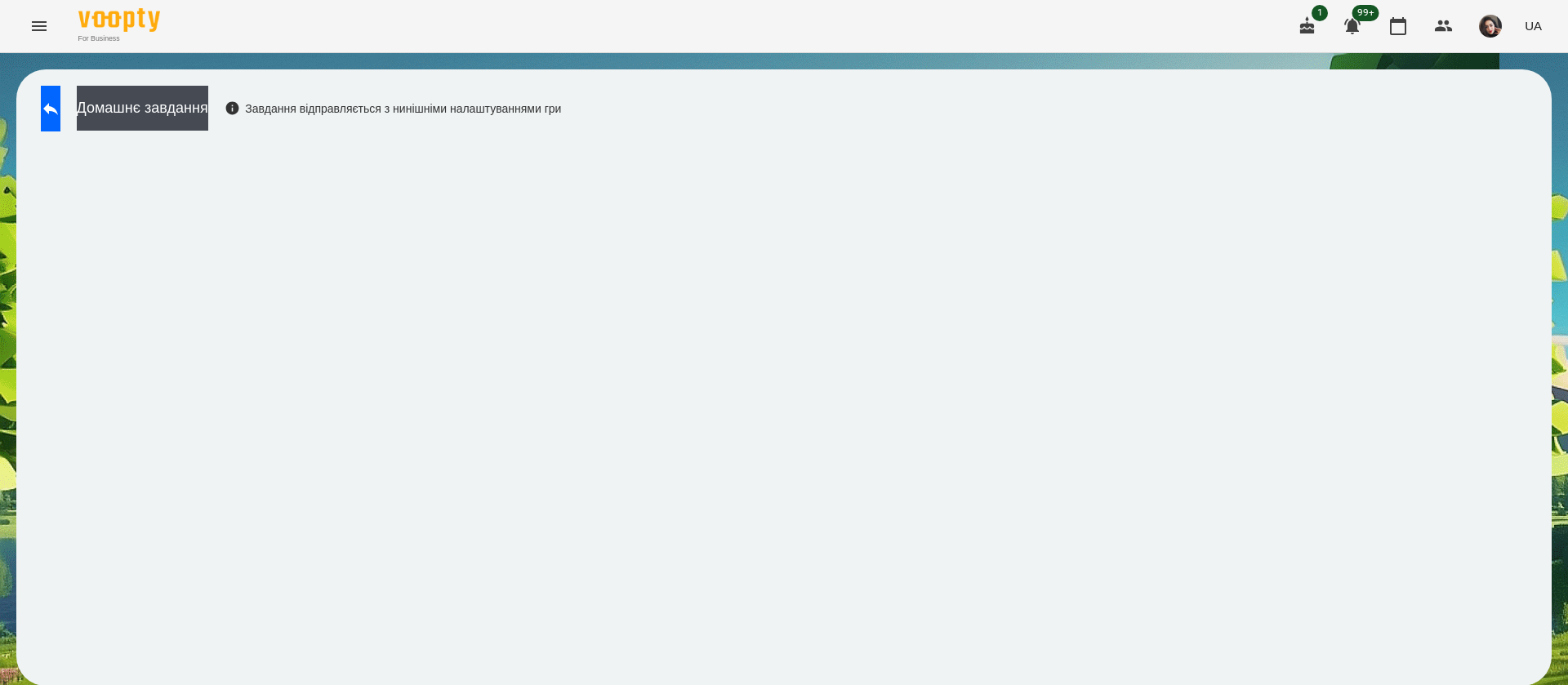
scroll to position [1, 0]
click at [61, 121] on button at bounding box center [51, 109] width 20 height 46
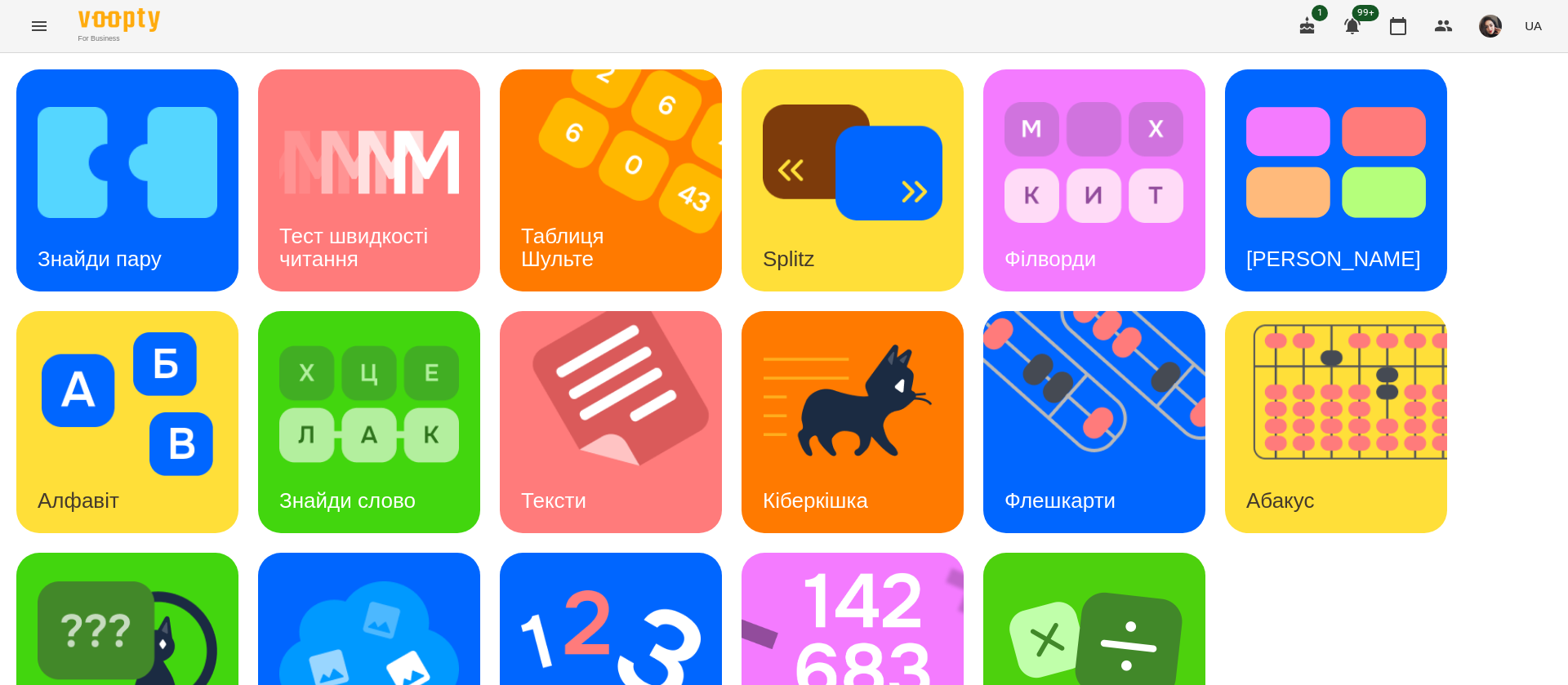
scroll to position [106, 0]
click at [814, 553] on img at bounding box center [863, 664] width 244 height 222
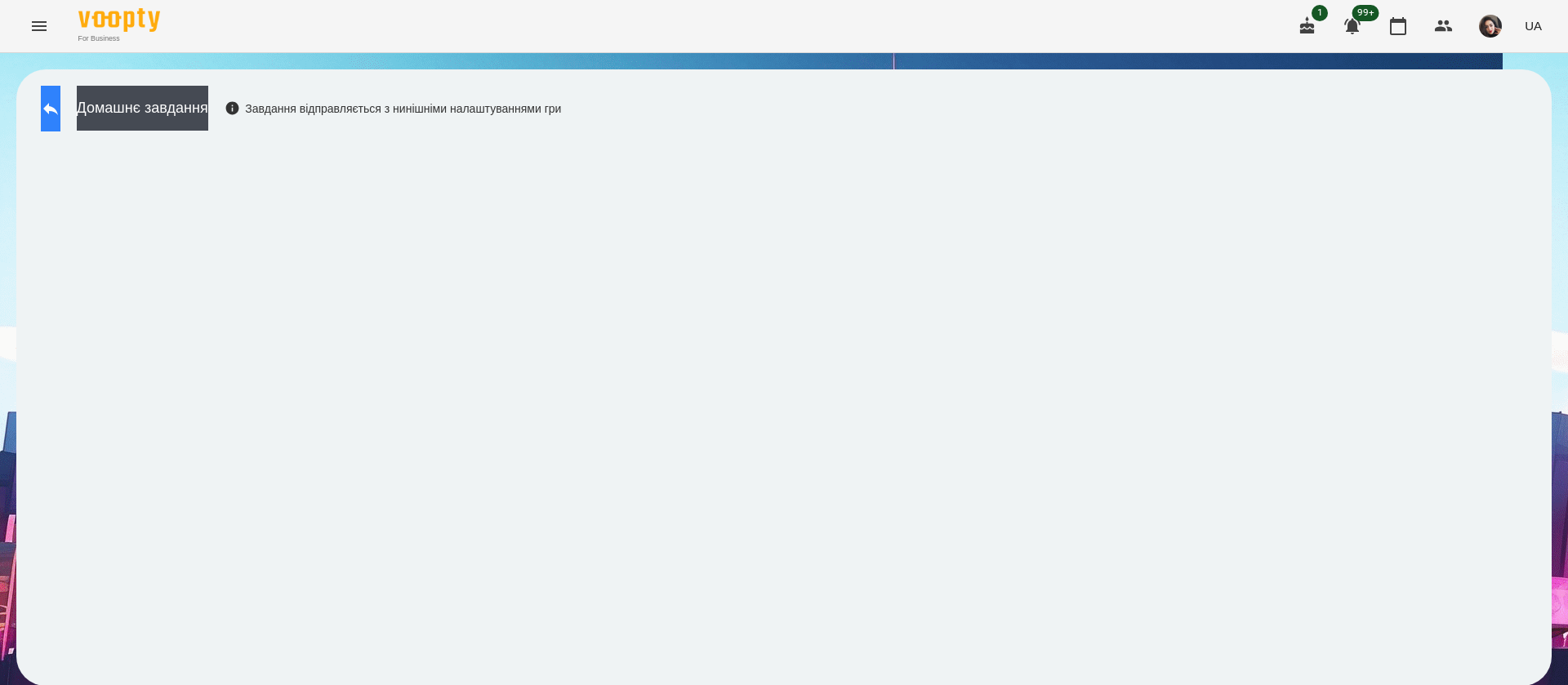
click at [61, 117] on icon at bounding box center [51, 109] width 20 height 20
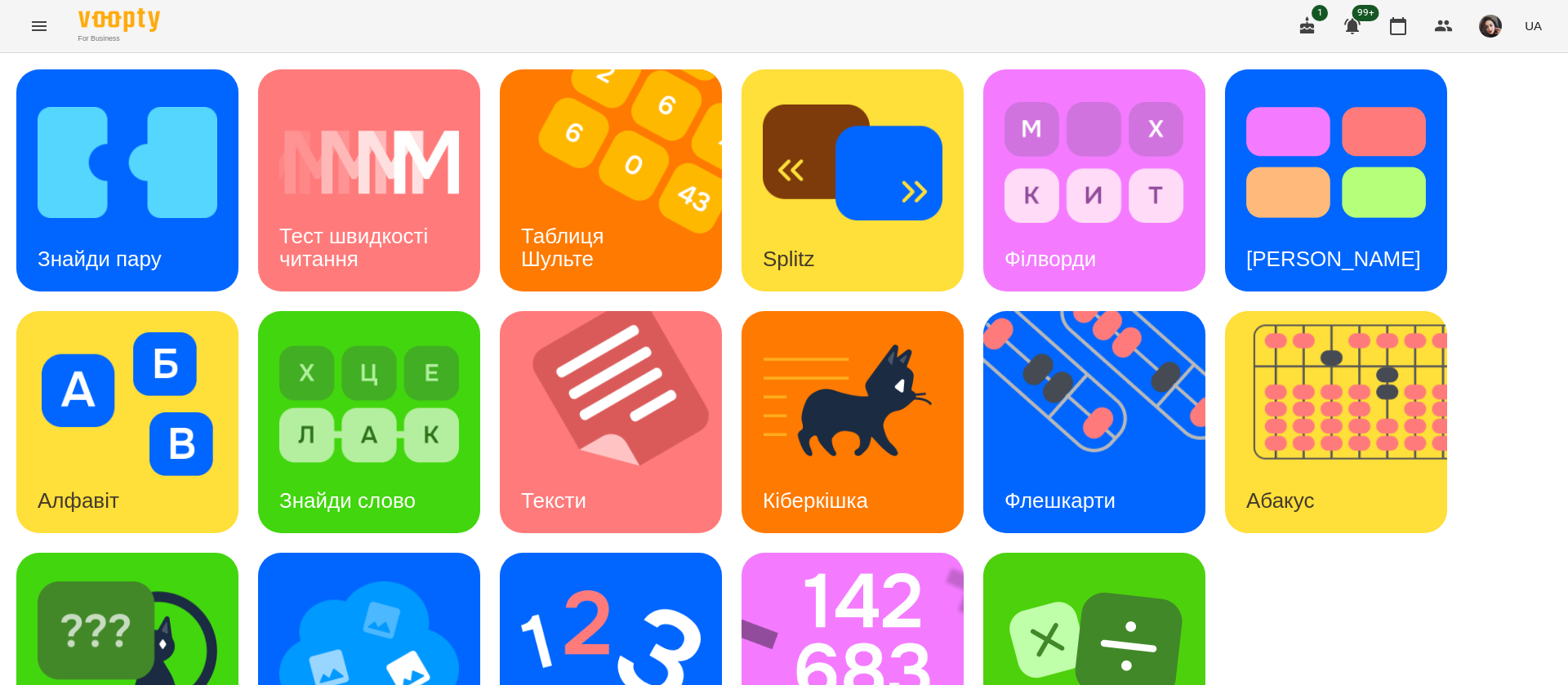
scroll to position [106, 0]
click at [641, 574] on img at bounding box center [611, 646] width 180 height 144
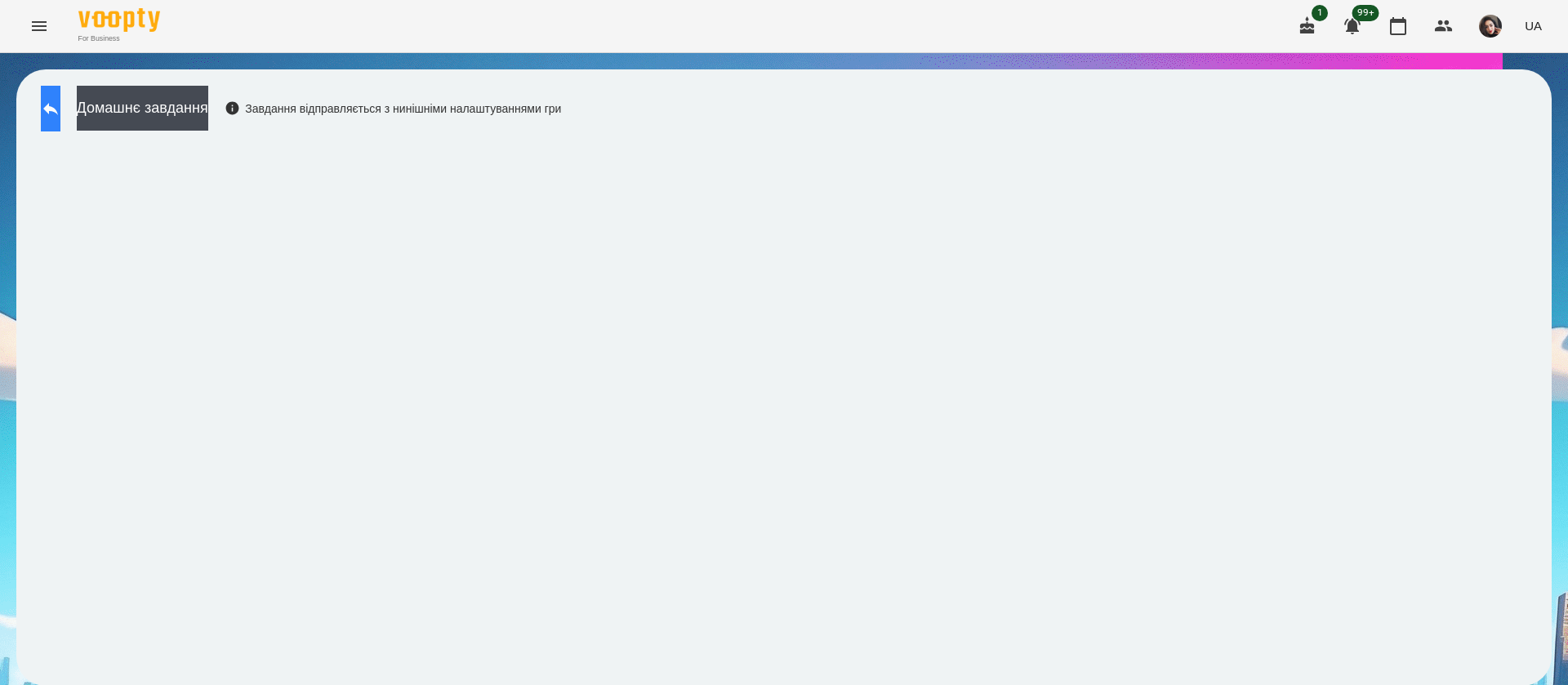
click at [53, 116] on button at bounding box center [51, 109] width 20 height 46
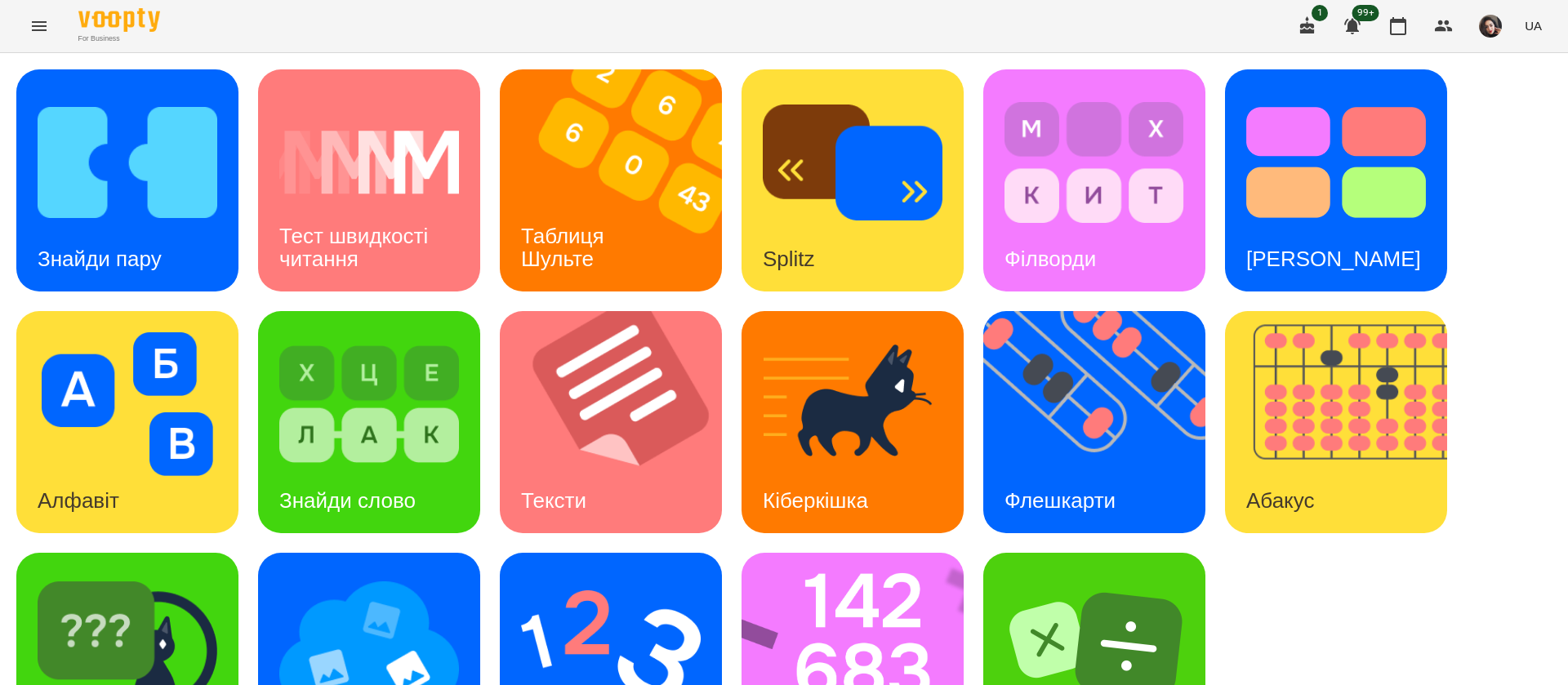
scroll to position [106, 0]
click at [830, 570] on img at bounding box center [863, 664] width 244 height 222
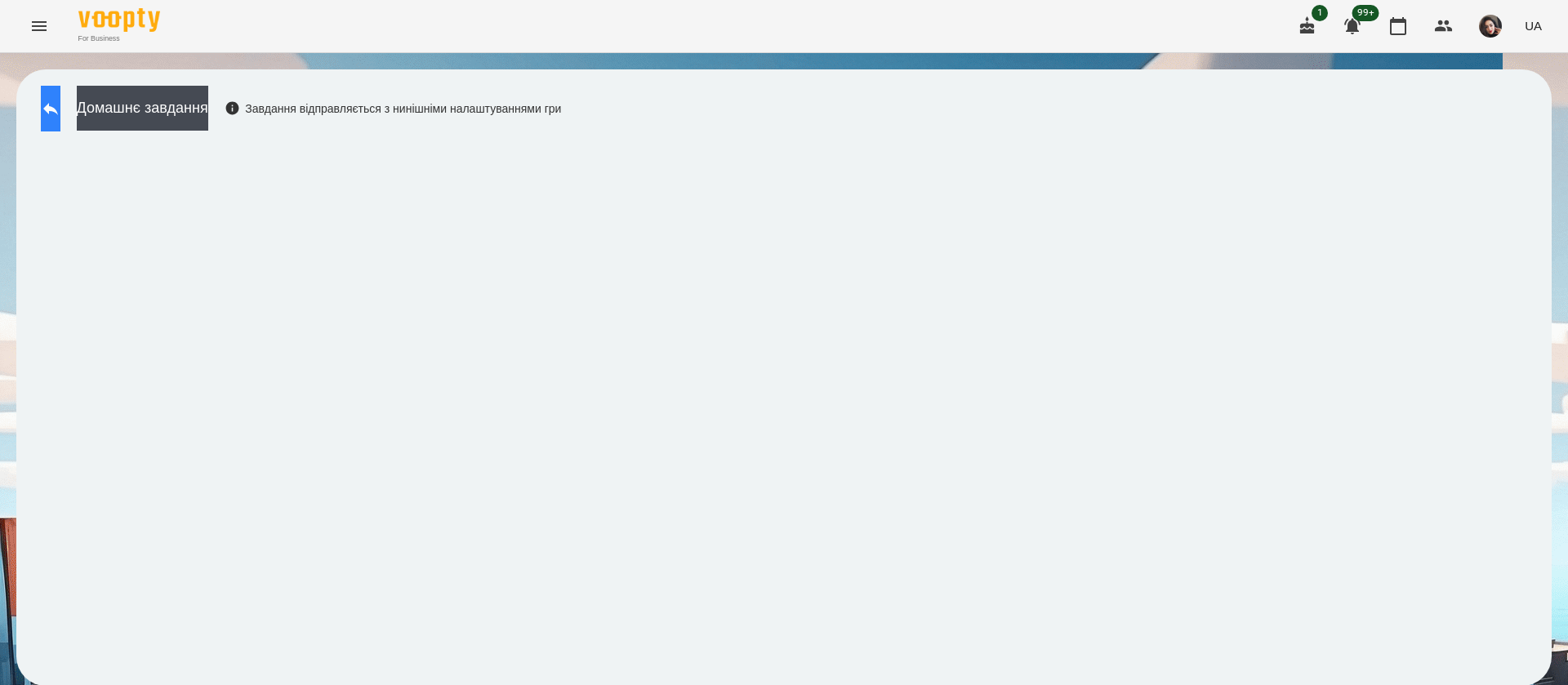
click at [43, 105] on button at bounding box center [51, 109] width 20 height 46
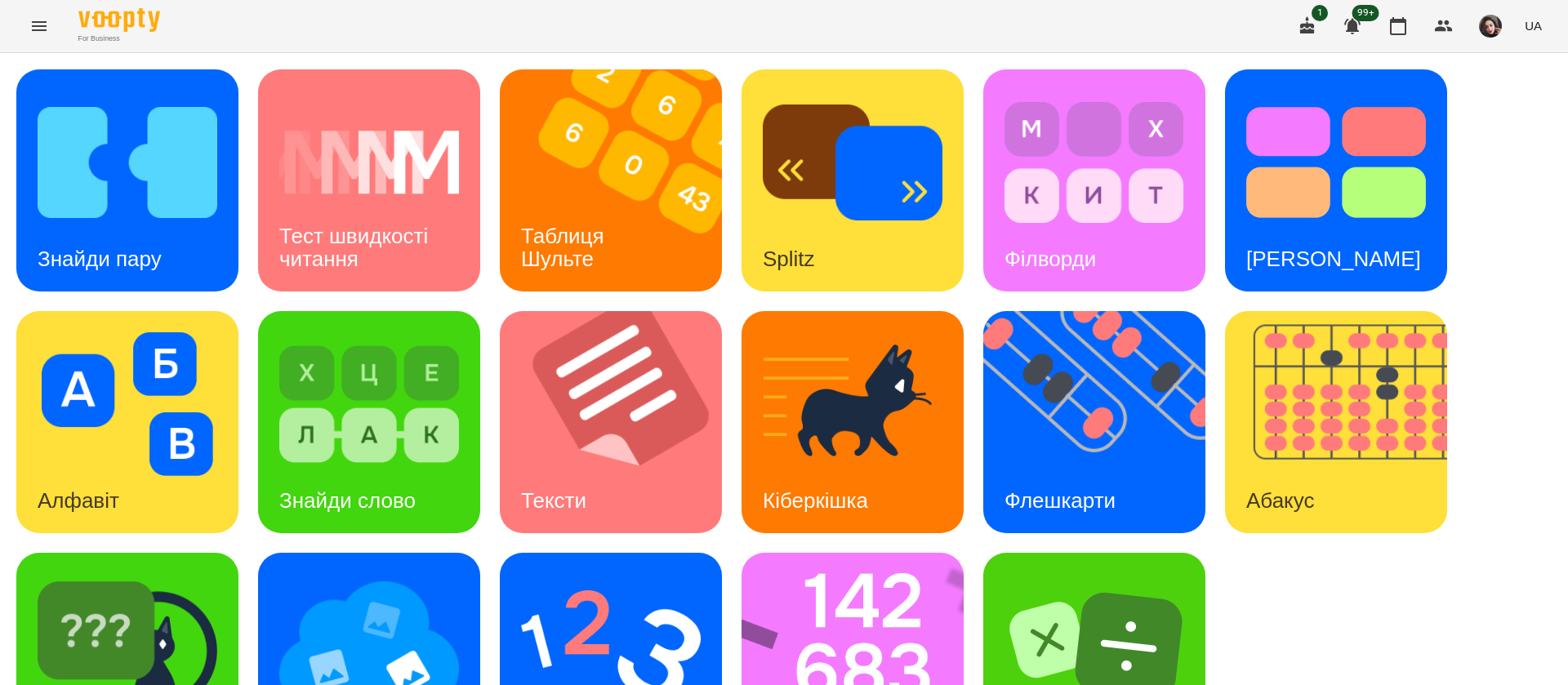
scroll to position [106, 0]
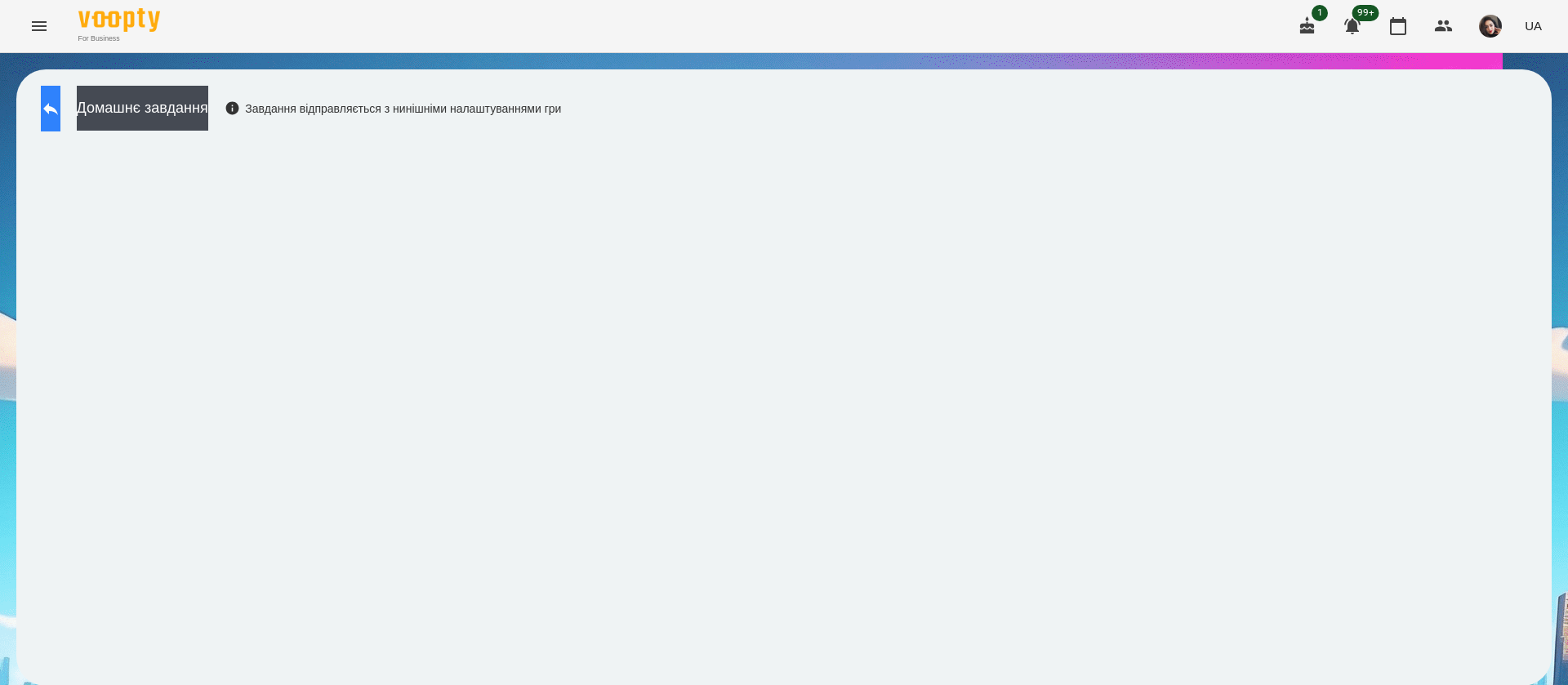
click at [47, 108] on button at bounding box center [51, 109] width 20 height 46
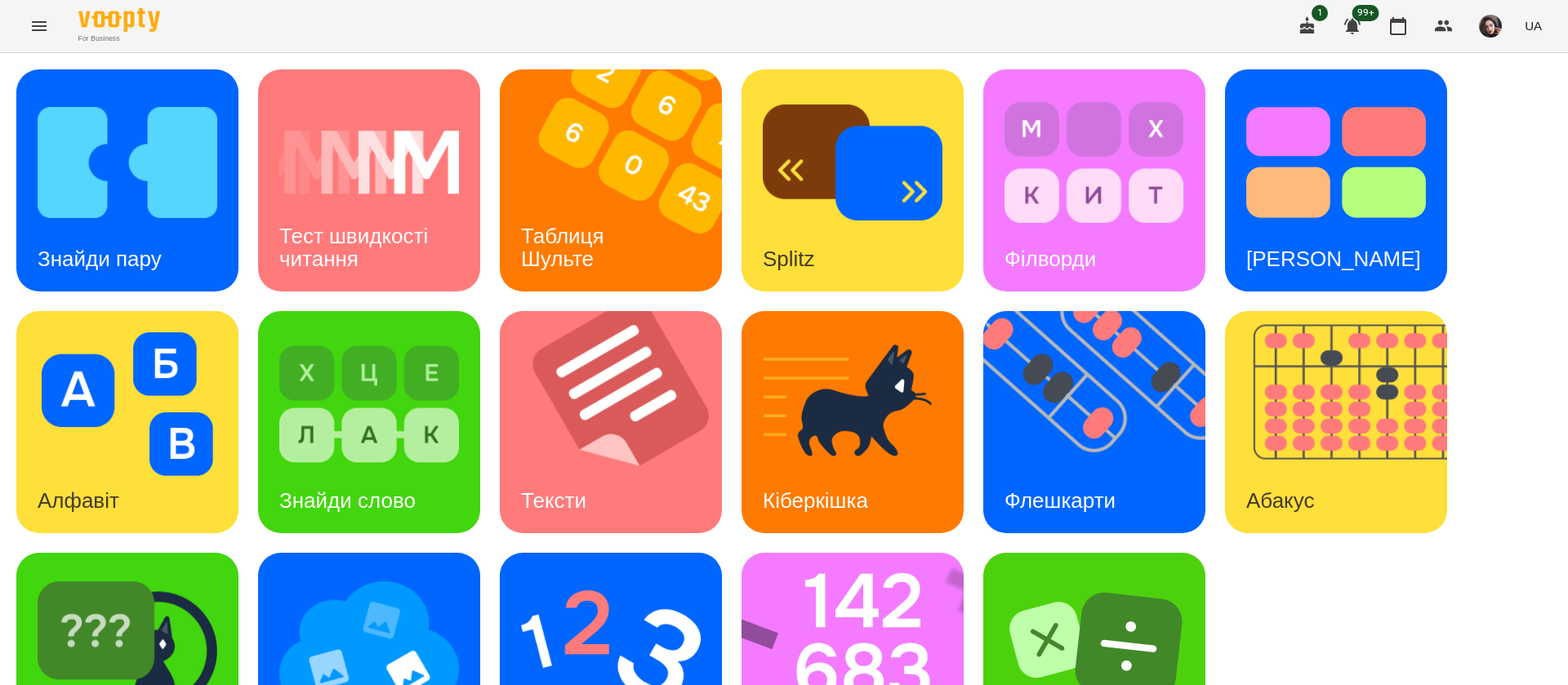
scroll to position [106, 0]
click at [142, 574] on img at bounding box center [128, 646] width 180 height 144
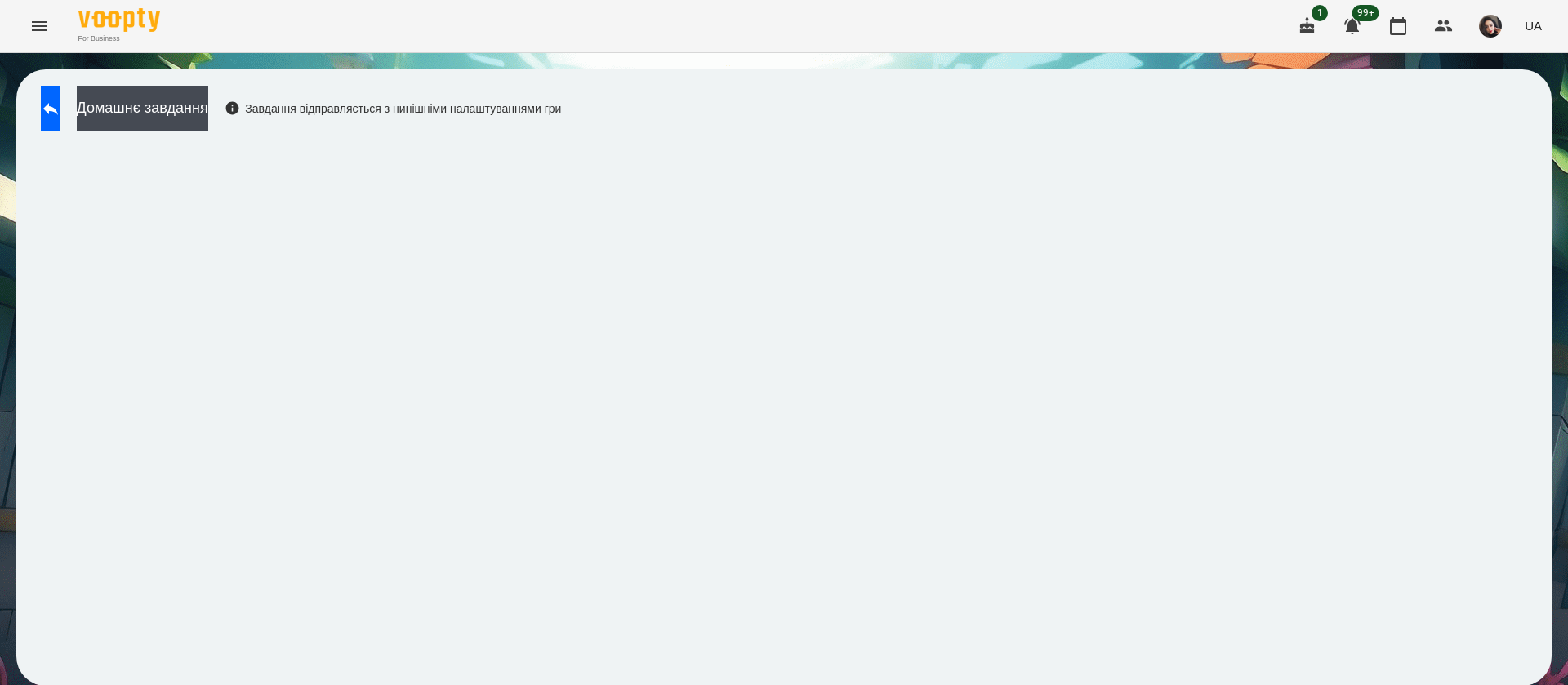
scroll to position [1, 0]
